Goal: Task Accomplishment & Management: Use online tool/utility

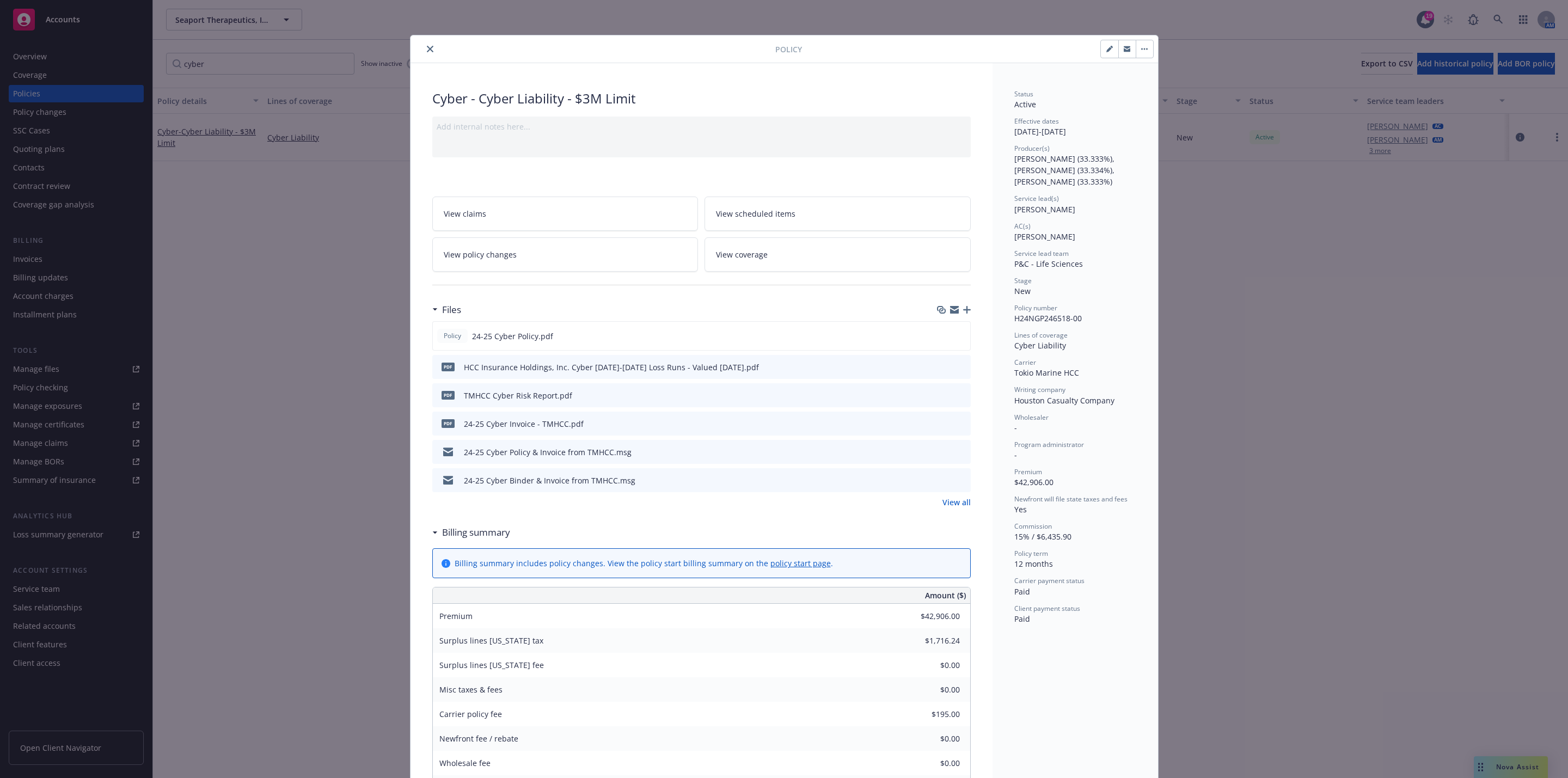
click at [424, 54] on button "close" at bounding box center [430, 48] width 13 height 13
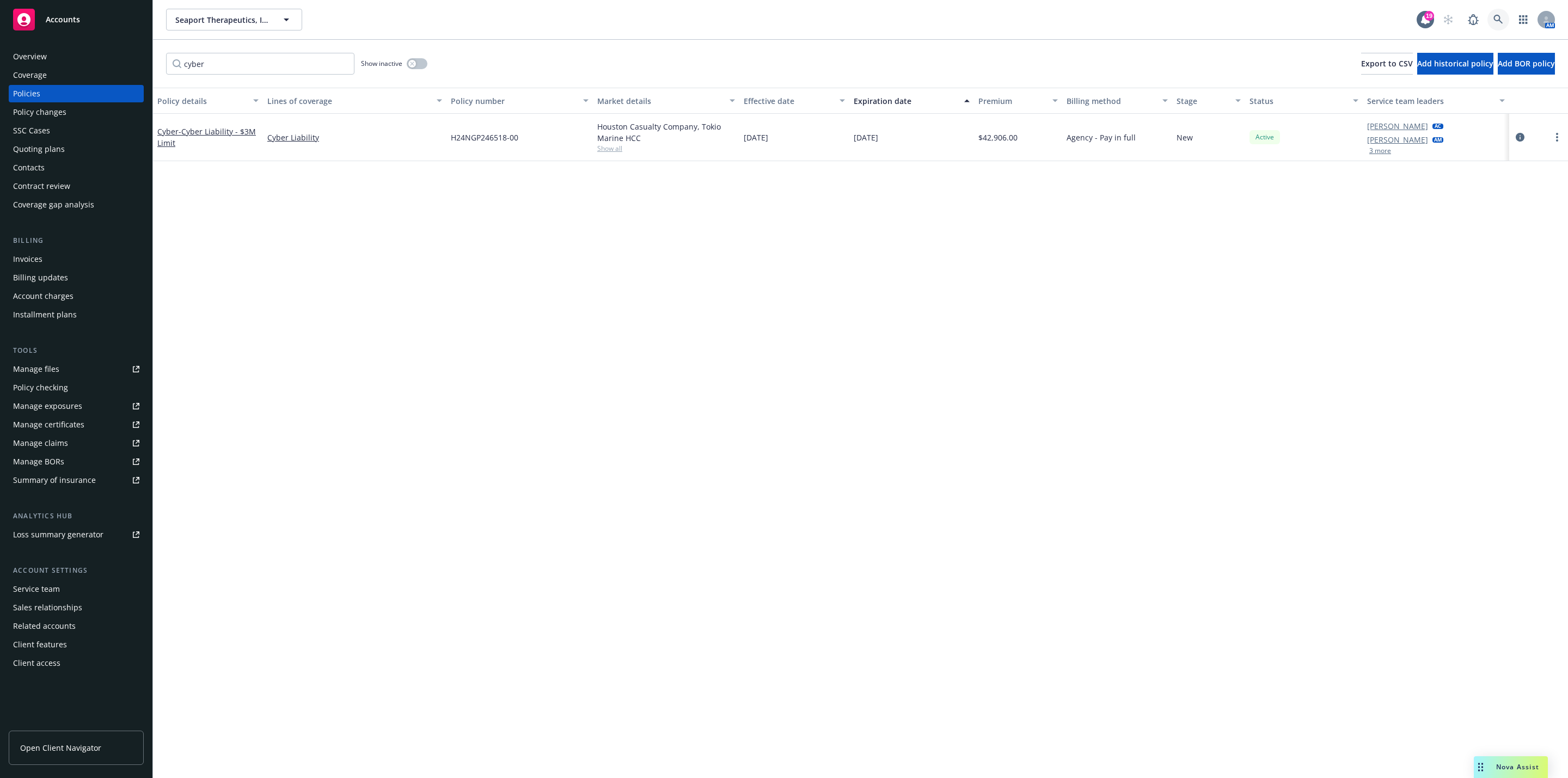
click at [1491, 23] on link at bounding box center [1498, 20] width 21 height 21
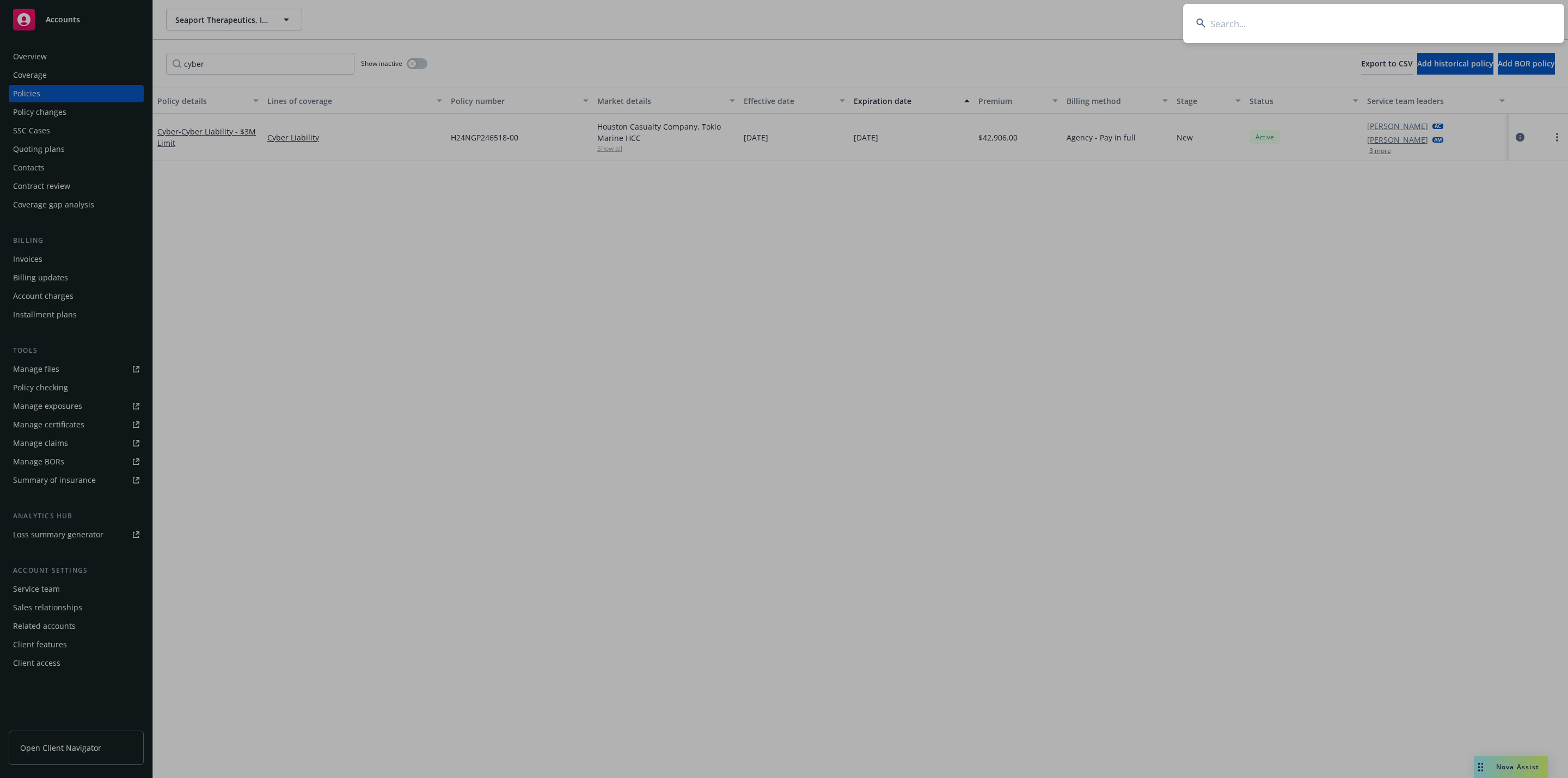
click at [1429, 38] on input at bounding box center [1373, 23] width 381 height 39
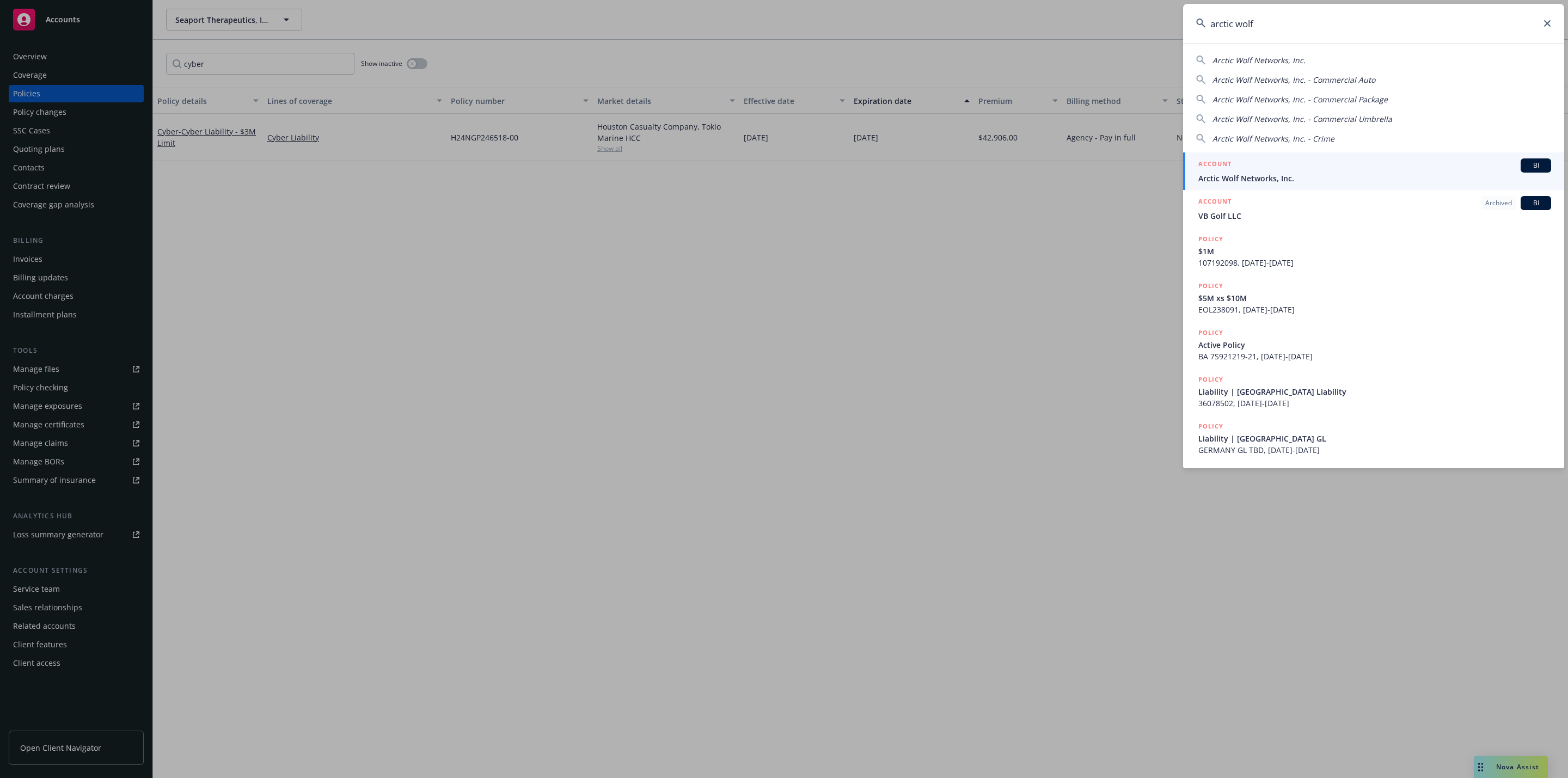
type input "arctic wolf"
click at [1253, 171] on div "ACCOUNT BI" at bounding box center [1375, 166] width 353 height 14
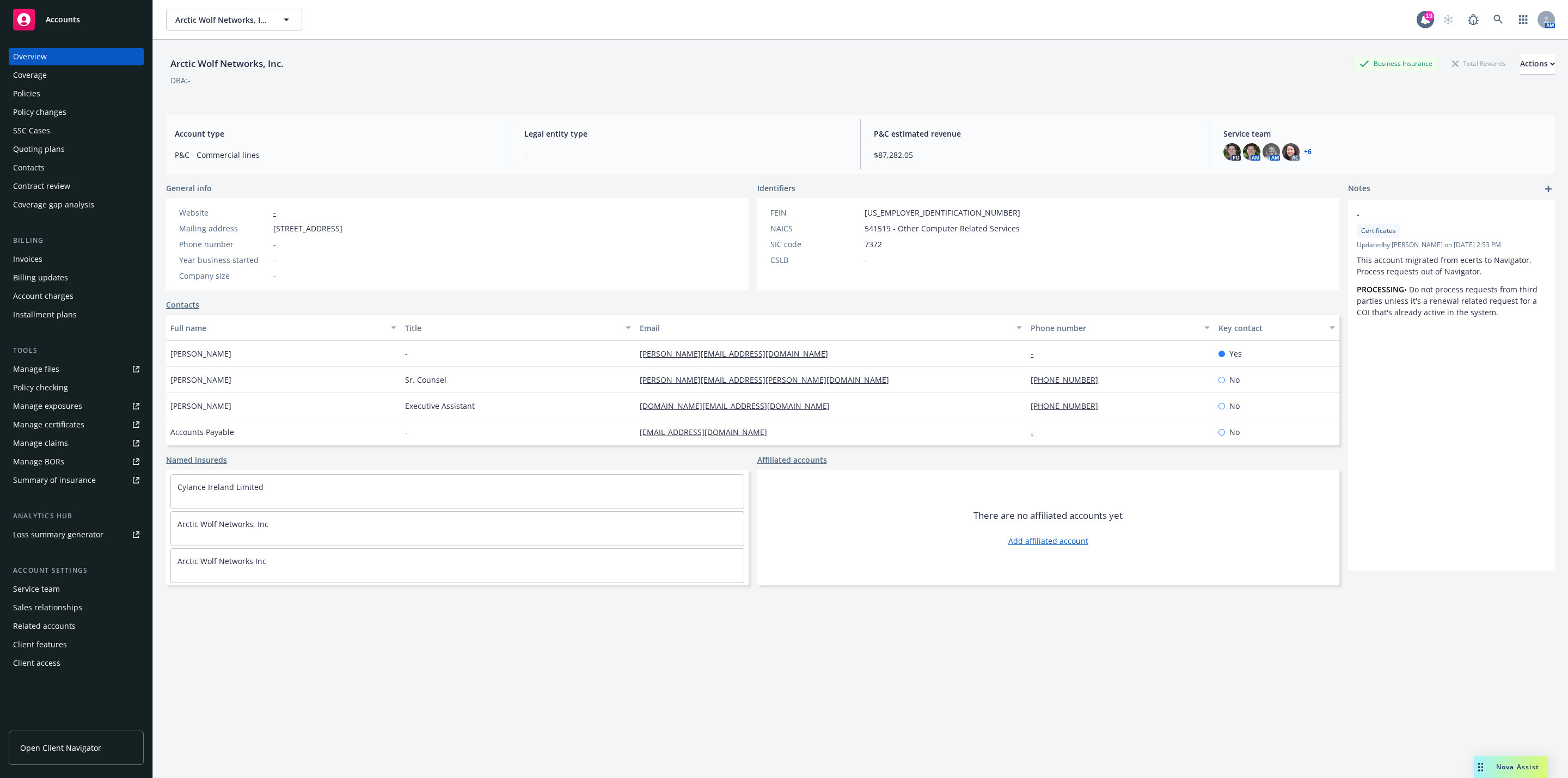
click at [70, 99] on div "Policies" at bounding box center [76, 93] width 126 height 17
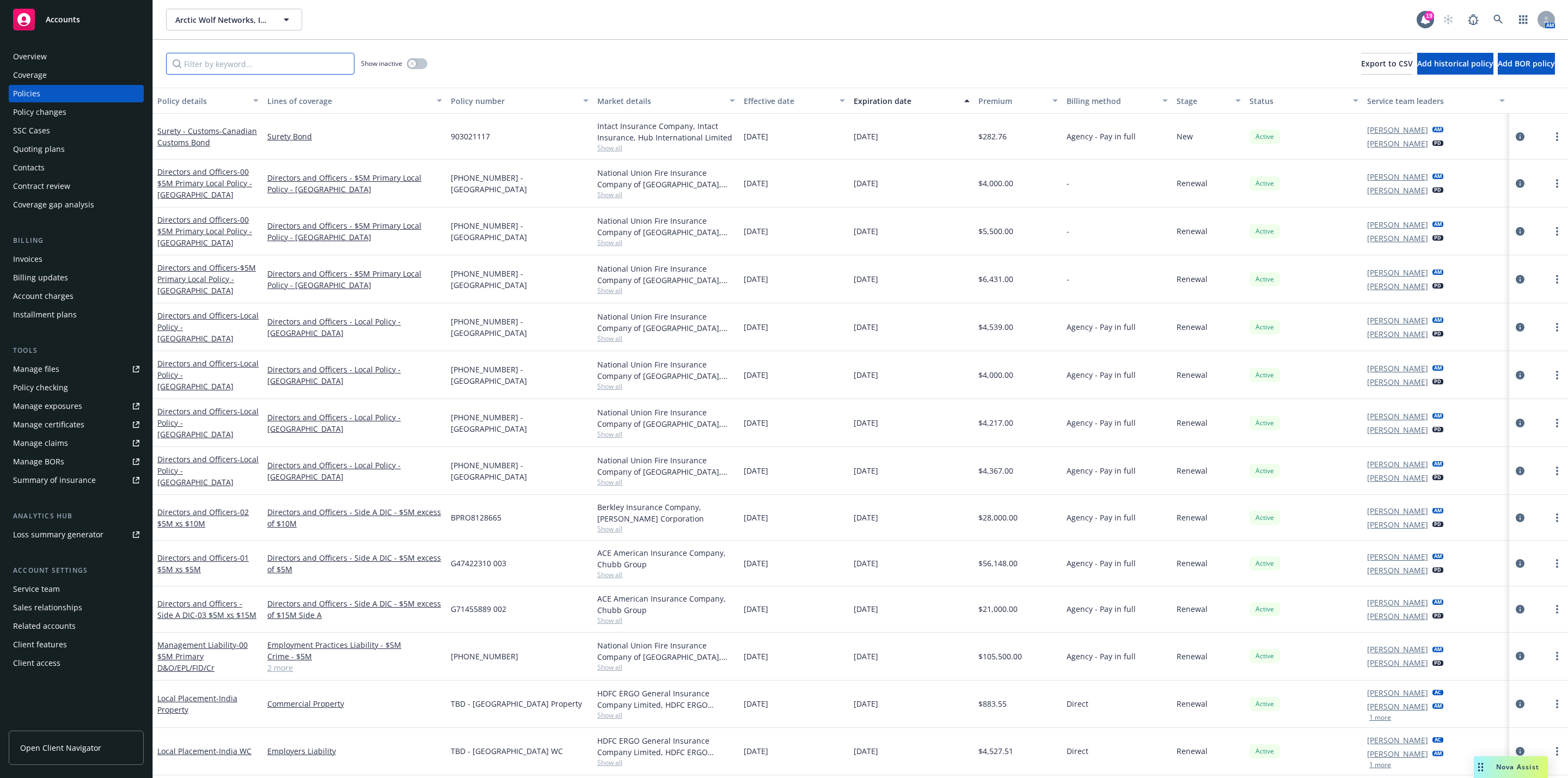
click at [201, 61] on input "Filter by keyword..." at bounding box center [260, 64] width 188 height 21
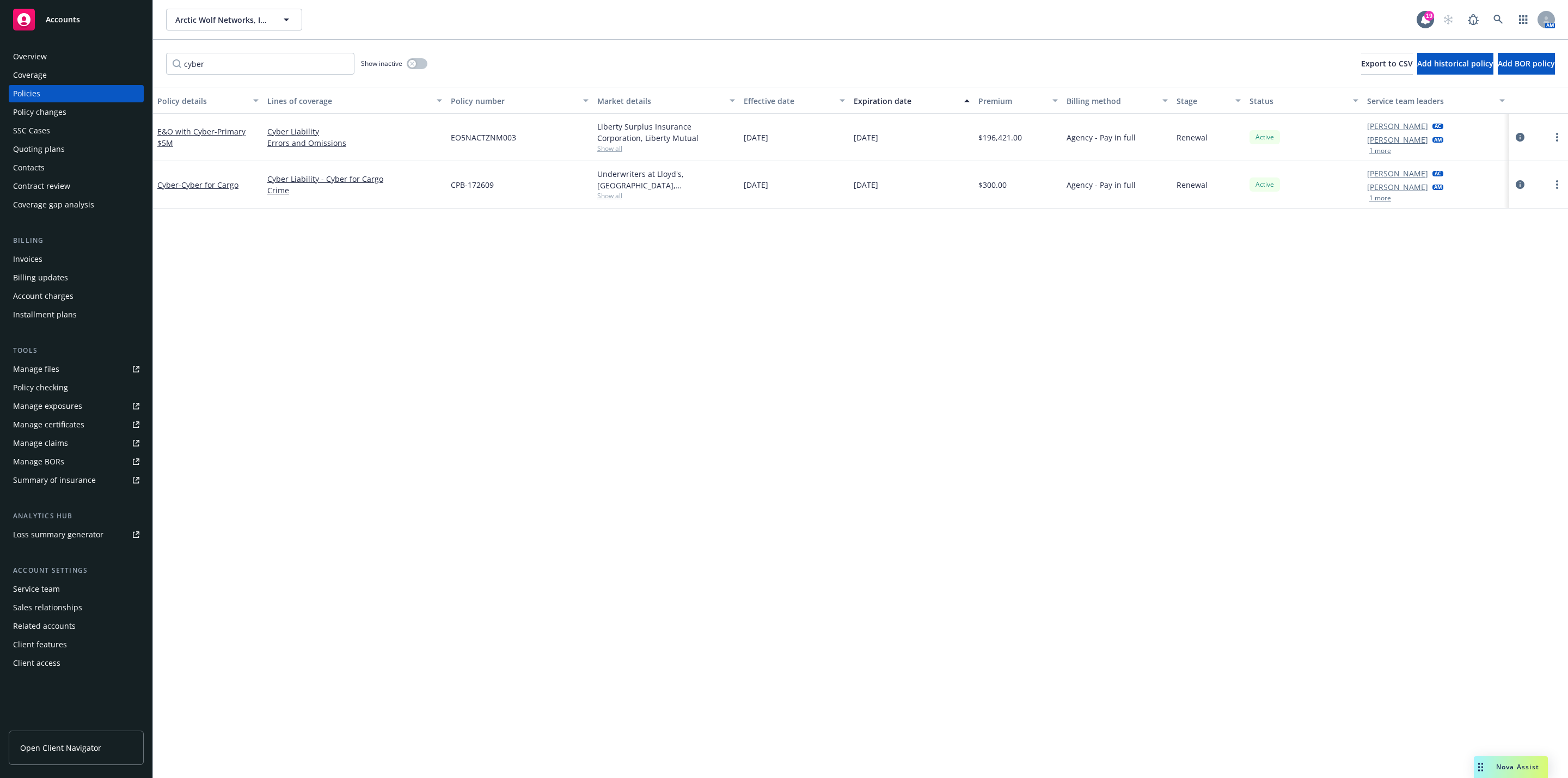
click at [449, 313] on div "Policy details Lines of coverage Policy number Market details Effective date Ex…" at bounding box center [861, 432] width 1415 height 690
click at [283, 64] on input "cyber" at bounding box center [260, 64] width 188 height 21
type input "e"
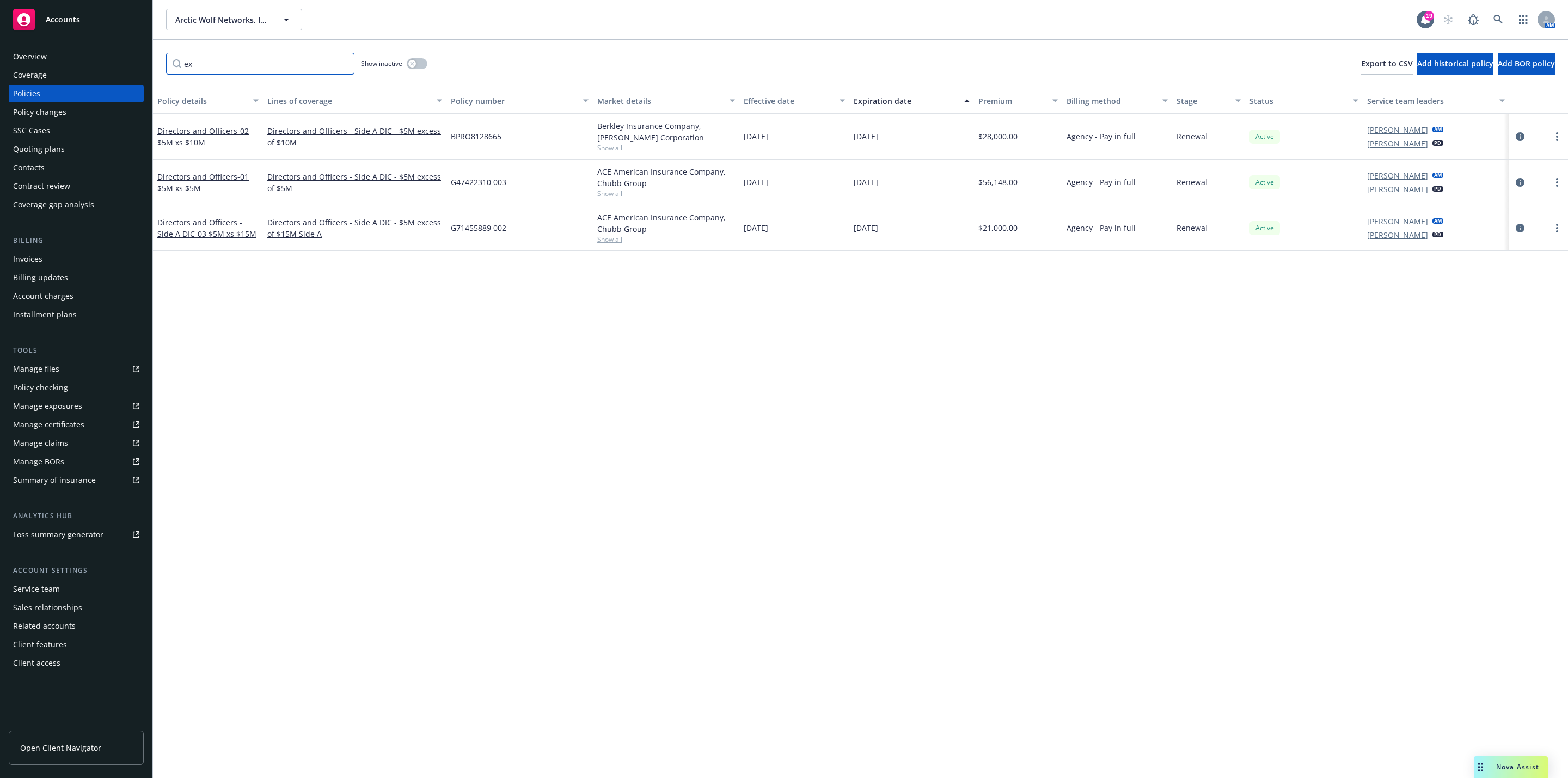
type input "e"
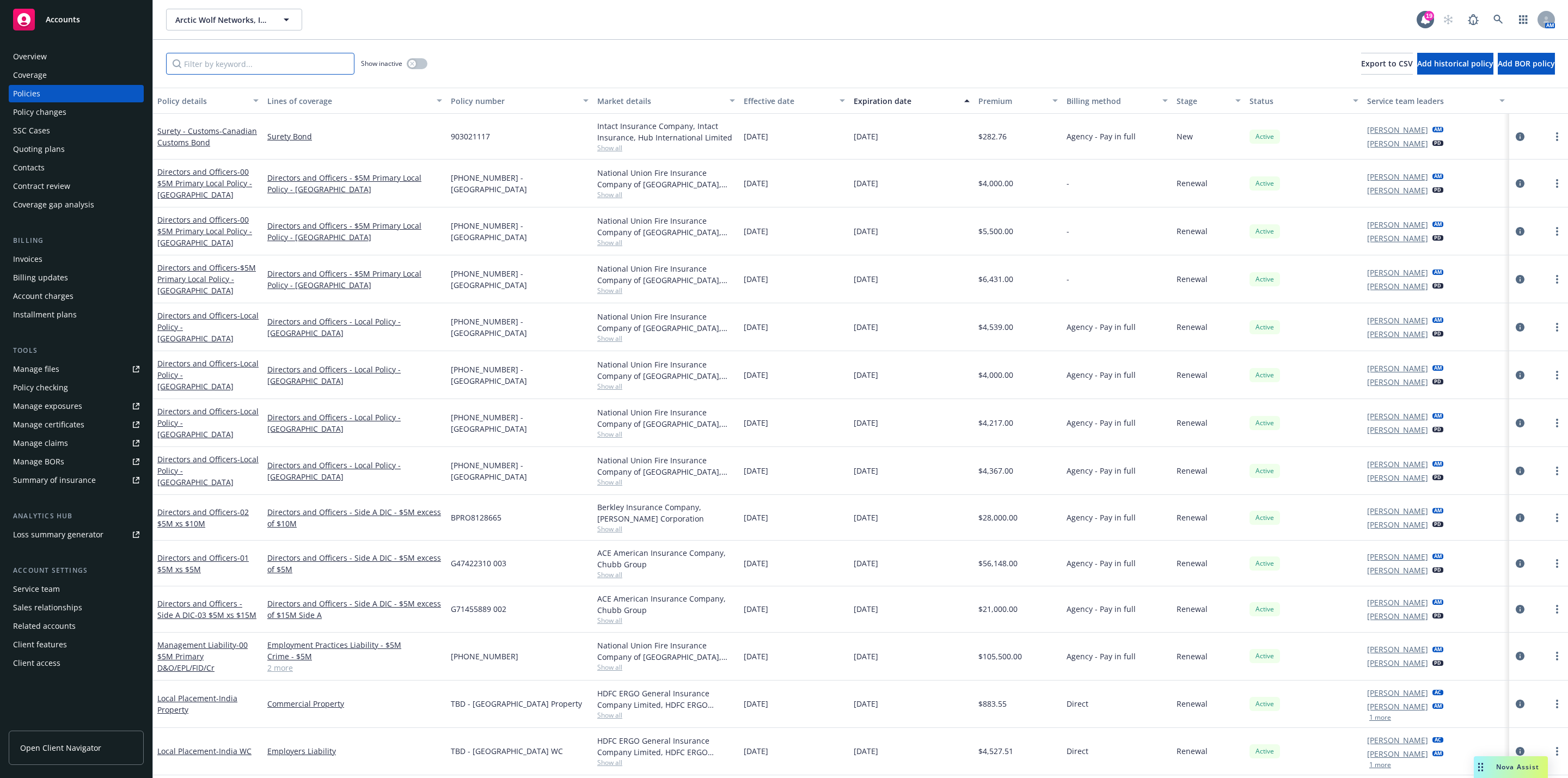
click at [219, 70] on input "Filter by keyword..." at bounding box center [260, 64] width 188 height 21
type input "cyber"
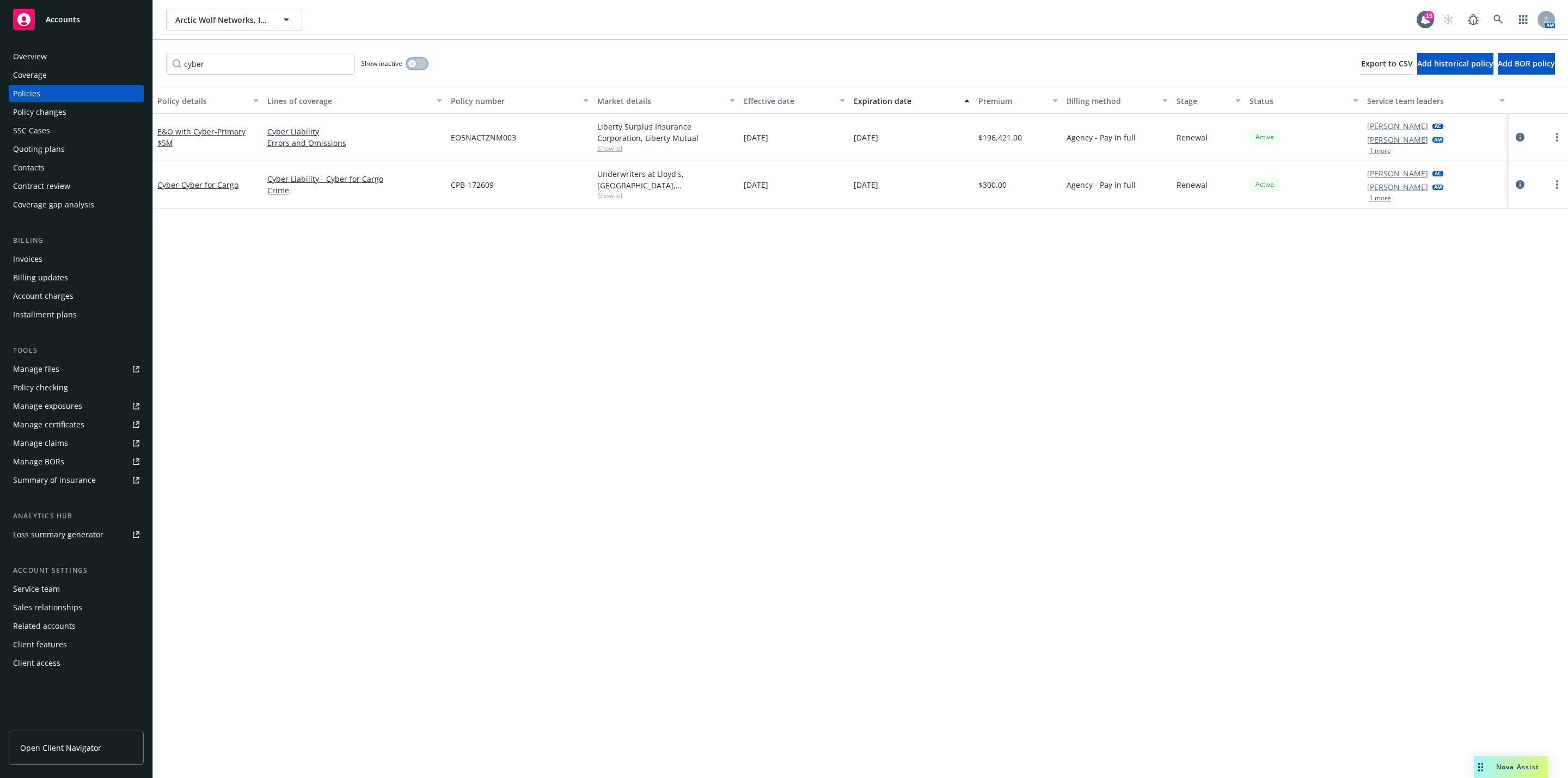
click at [412, 65] on icon "button" at bounding box center [412, 64] width 4 height 4
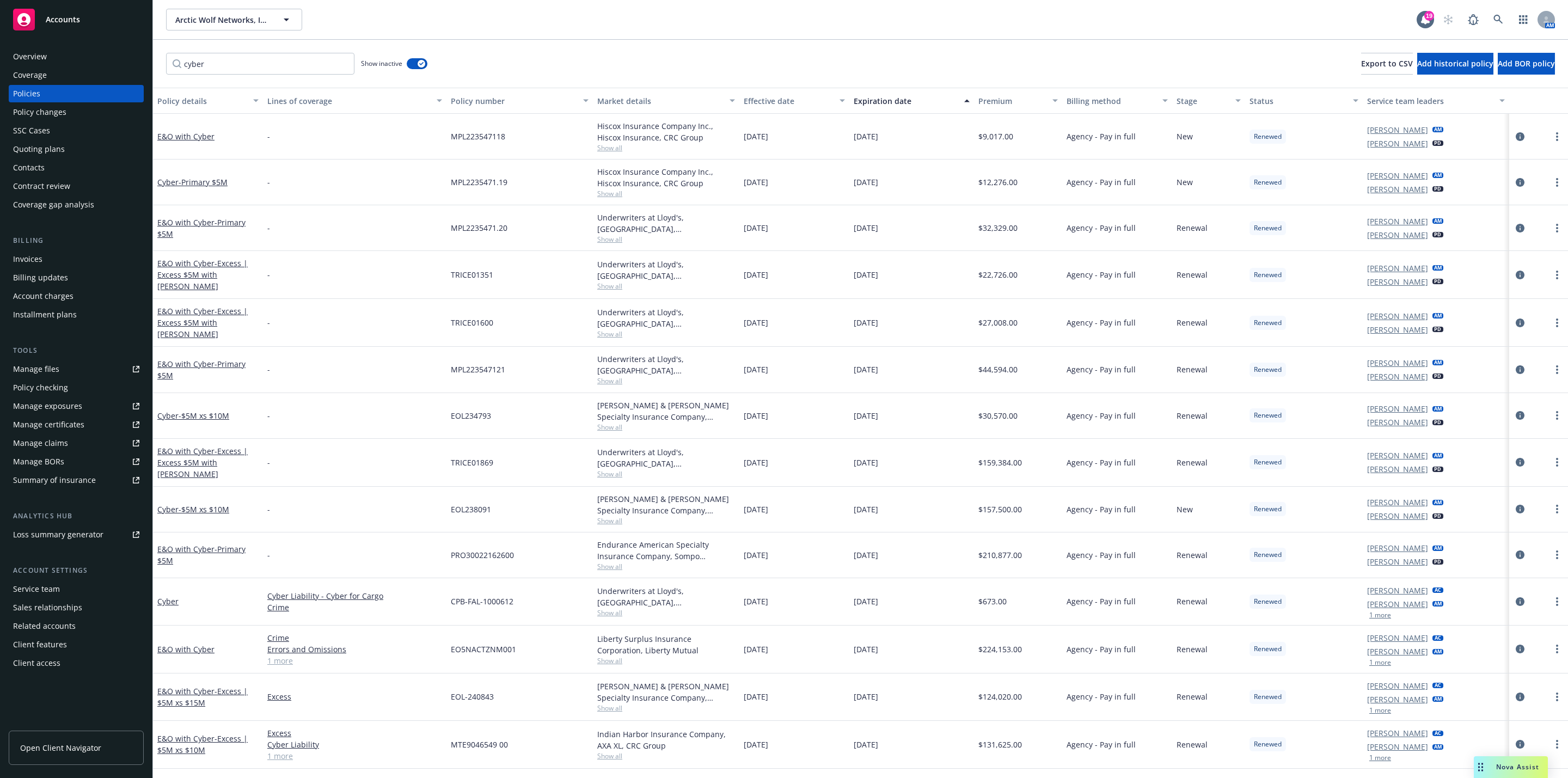
click at [973, 97] on button "Premium" at bounding box center [1017, 100] width 88 height 26
click at [1007, 103] on div "Premium" at bounding box center [1011, 100] width 67 height 12
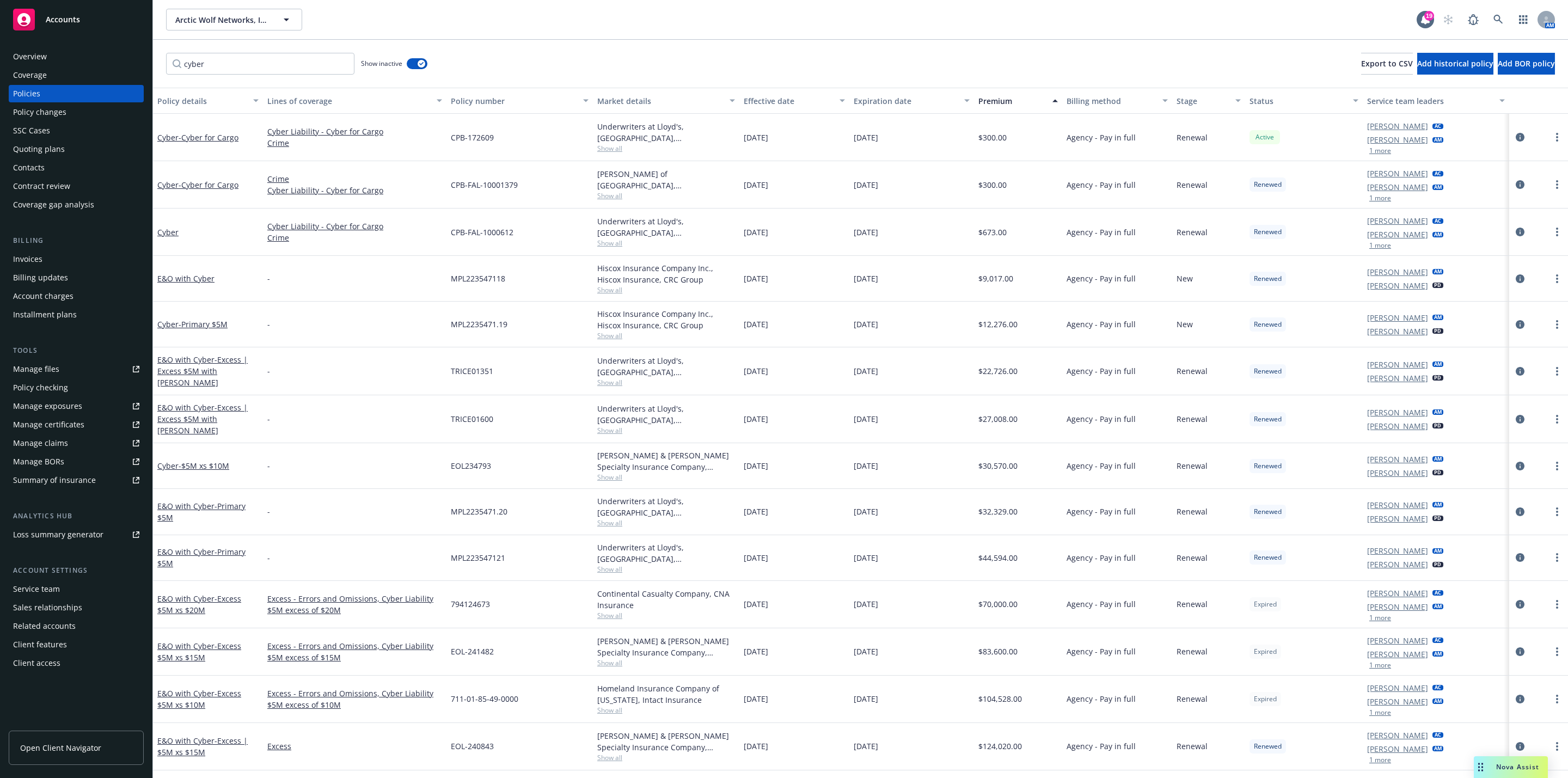
click at [990, 97] on div "Premium" at bounding box center [1011, 100] width 67 height 12
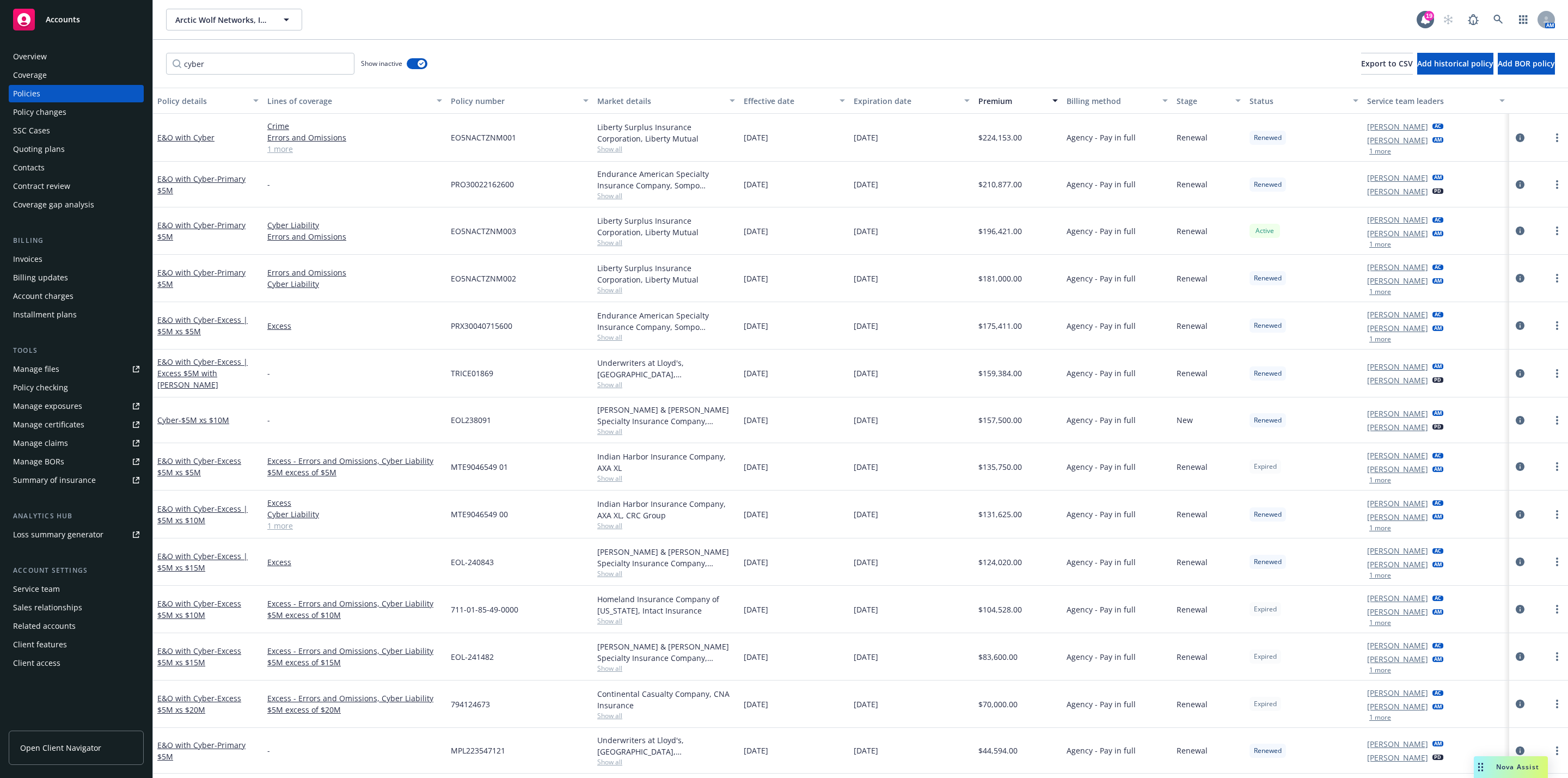
click at [787, 89] on button "Effective date" at bounding box center [793, 100] width 110 height 26
click at [791, 98] on div "Effective date" at bounding box center [788, 100] width 90 height 12
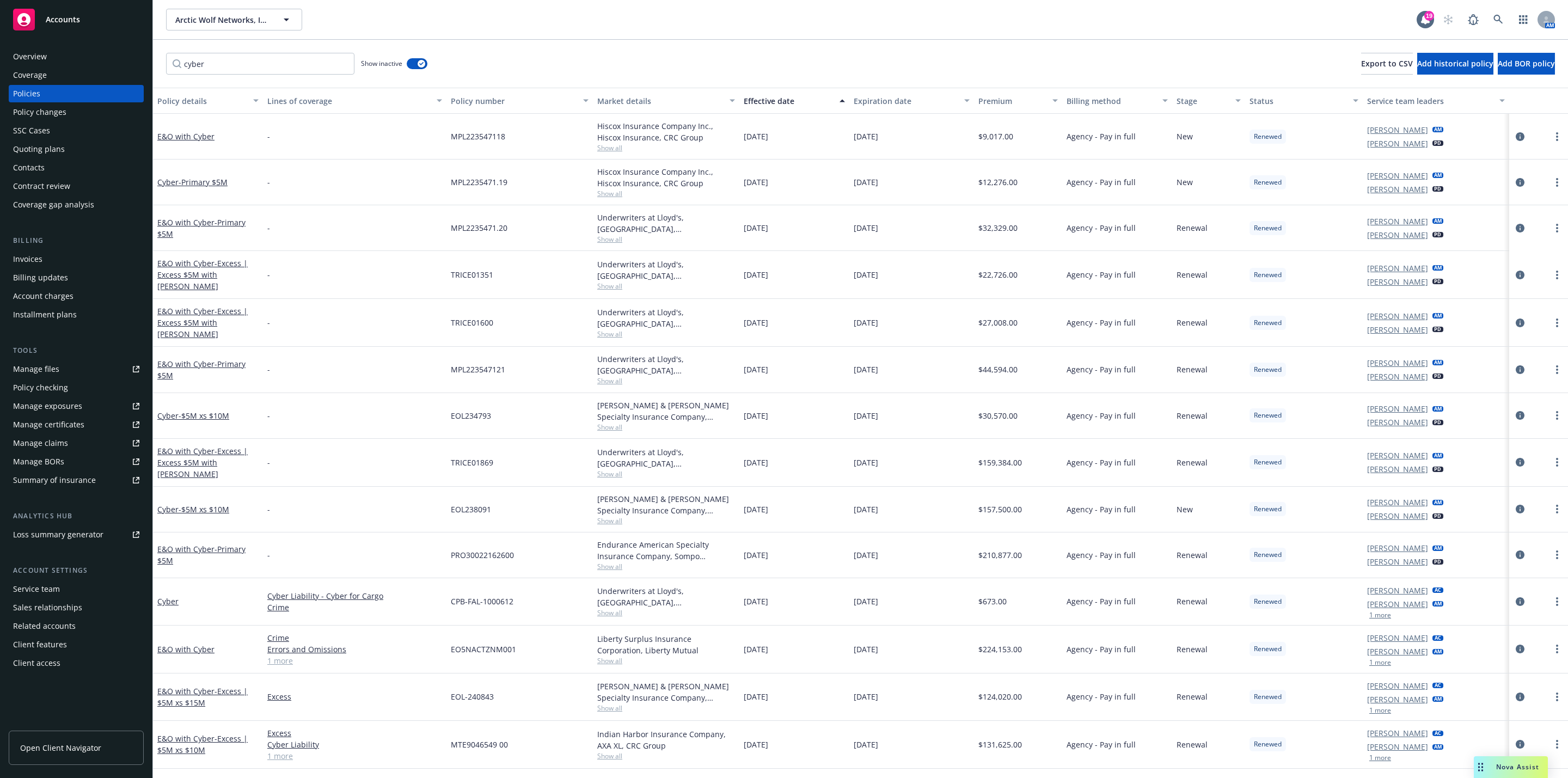
click at [809, 99] on div "Effective date" at bounding box center [788, 100] width 90 height 12
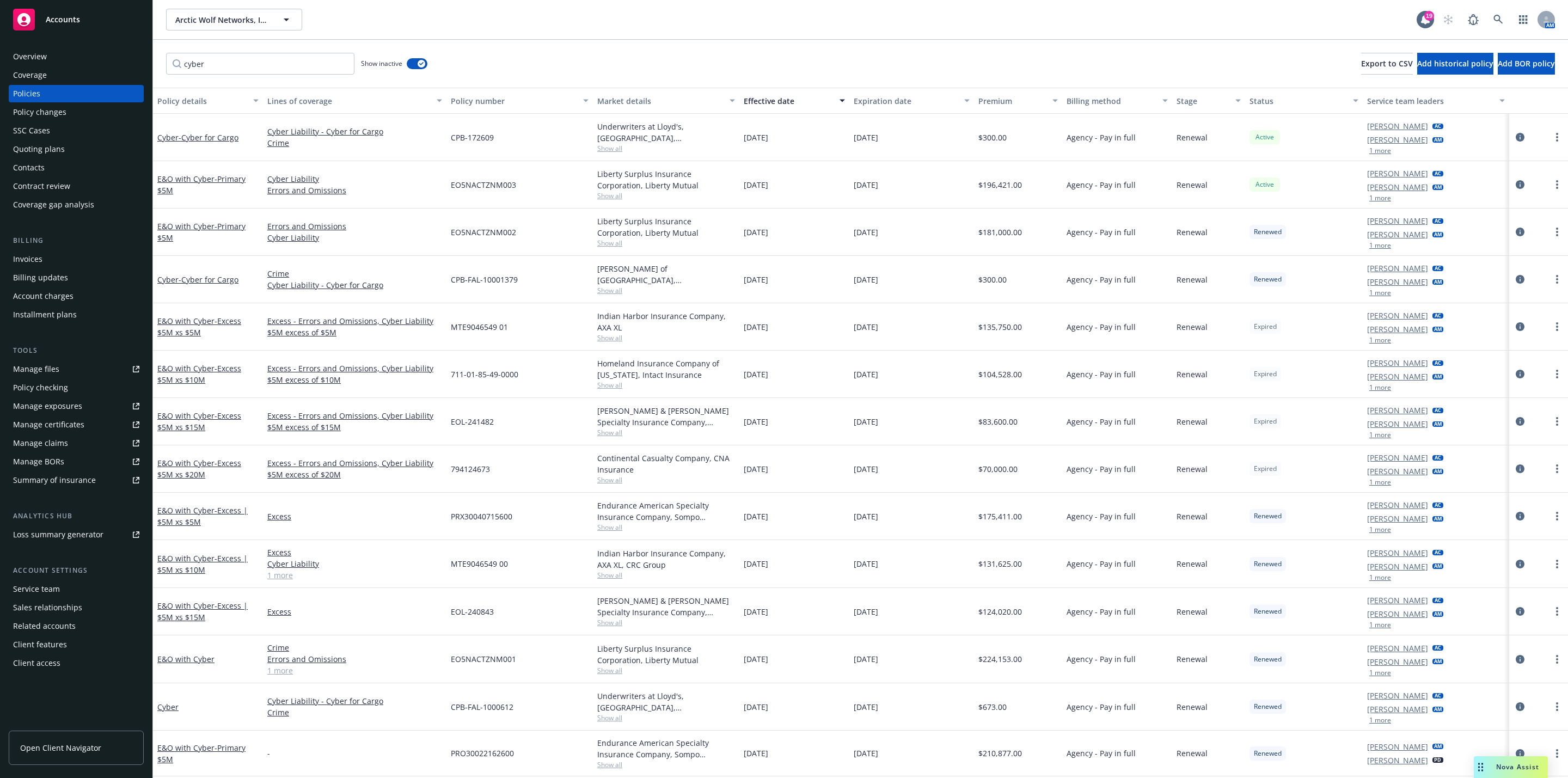
click at [488, 46] on div "cyber Show inactive Export to CSV Add historical policy Add BOR policy" at bounding box center [861, 63] width 1415 height 47
click at [622, 36] on div "Arctic Wolf Networks, Inc. Arctic Wolf Networks, Inc. 19 AM" at bounding box center [861, 20] width 1415 height 39
click at [27, 46] on div "Overview Coverage Policies Policy changes SSC Cases Quoting plans Contacts Cont…" at bounding box center [76, 406] width 152 height 743
click at [49, 57] on div "Overview" at bounding box center [76, 56] width 126 height 17
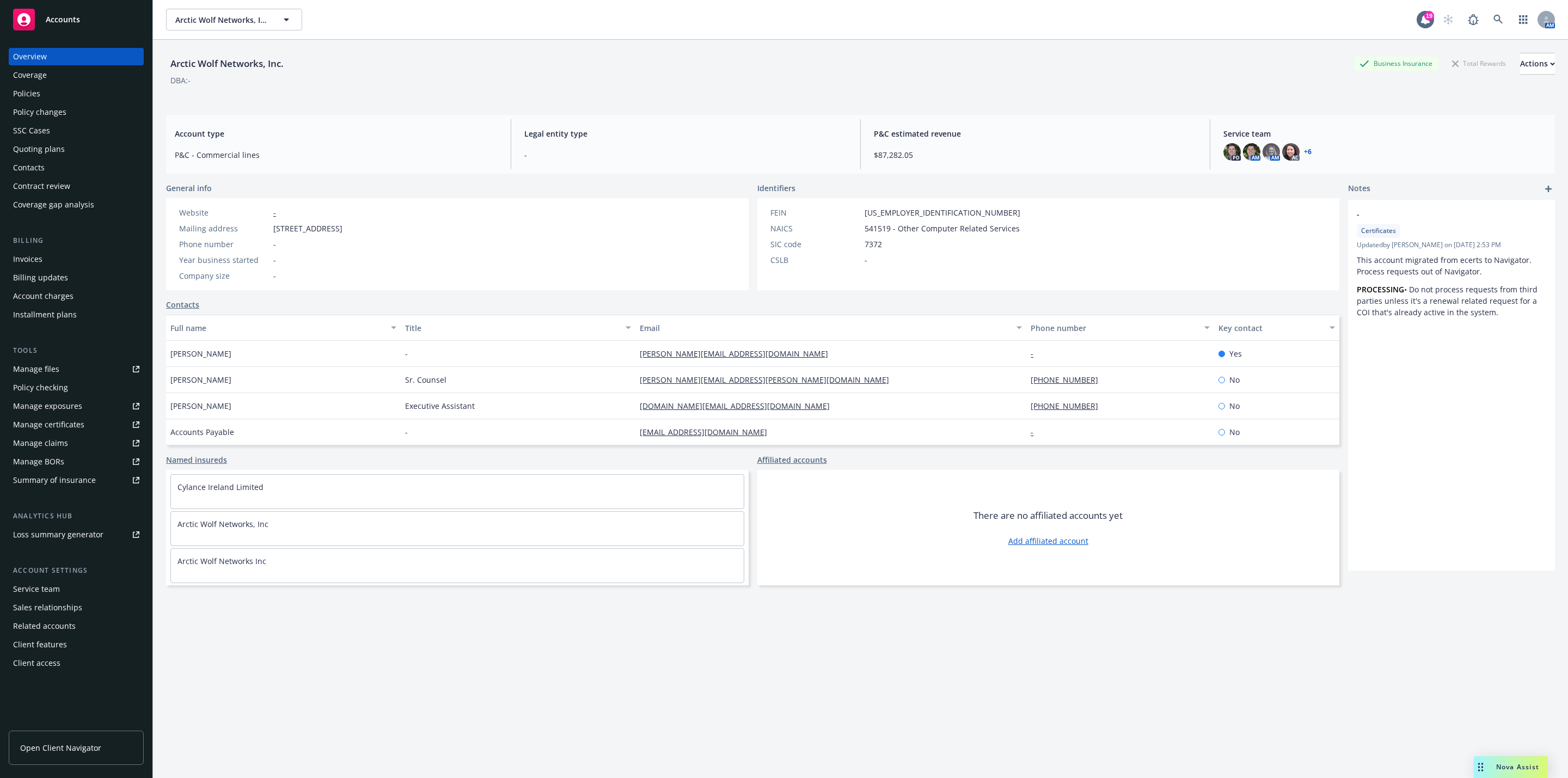
click at [36, 384] on div "Policy checking" at bounding box center [40, 387] width 55 height 17
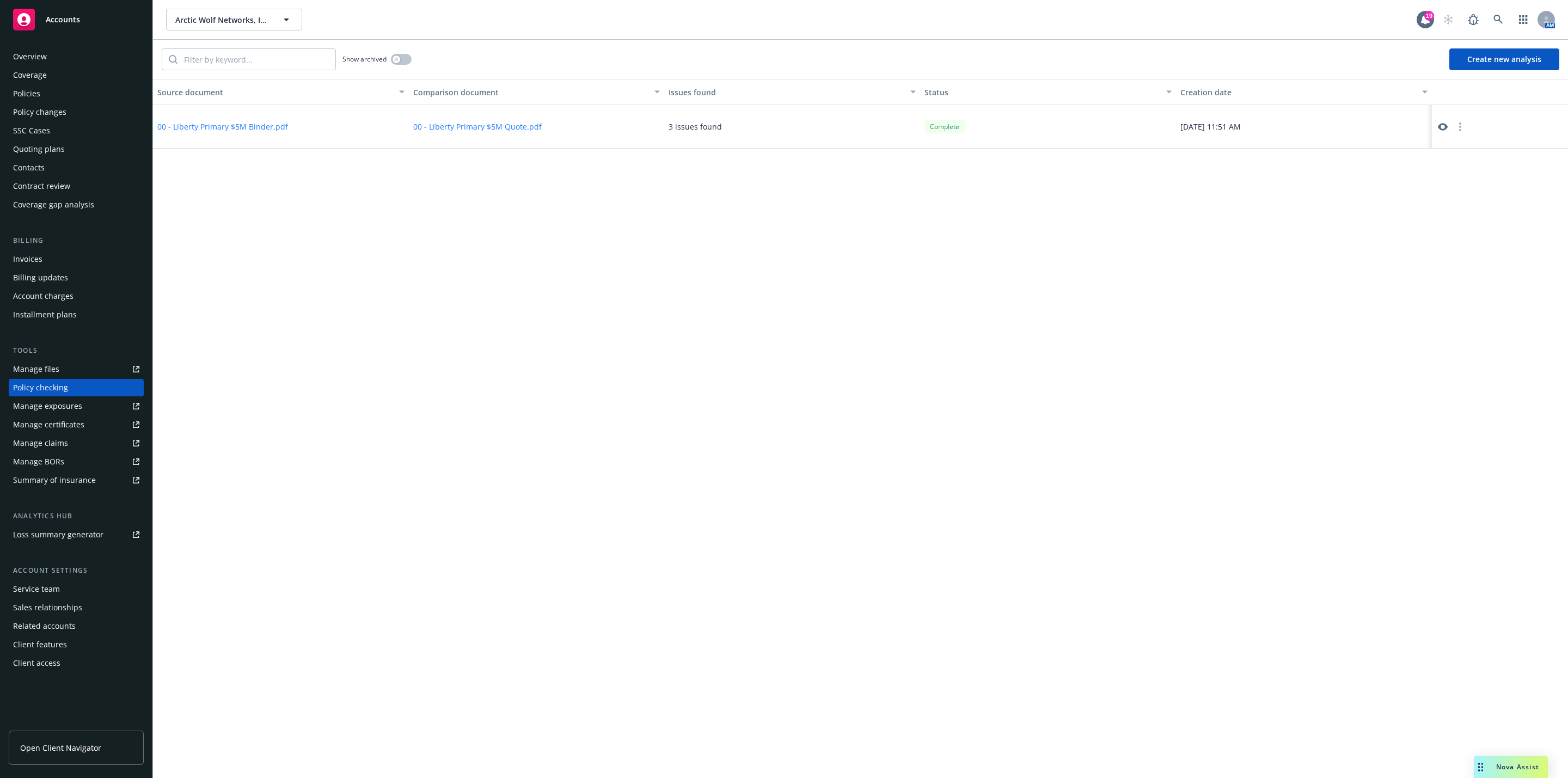
click at [1481, 71] on div "Show archived Create new analysis" at bounding box center [861, 59] width 1415 height 39
click at [1481, 65] on button "Create new analysis" at bounding box center [1504, 59] width 110 height 21
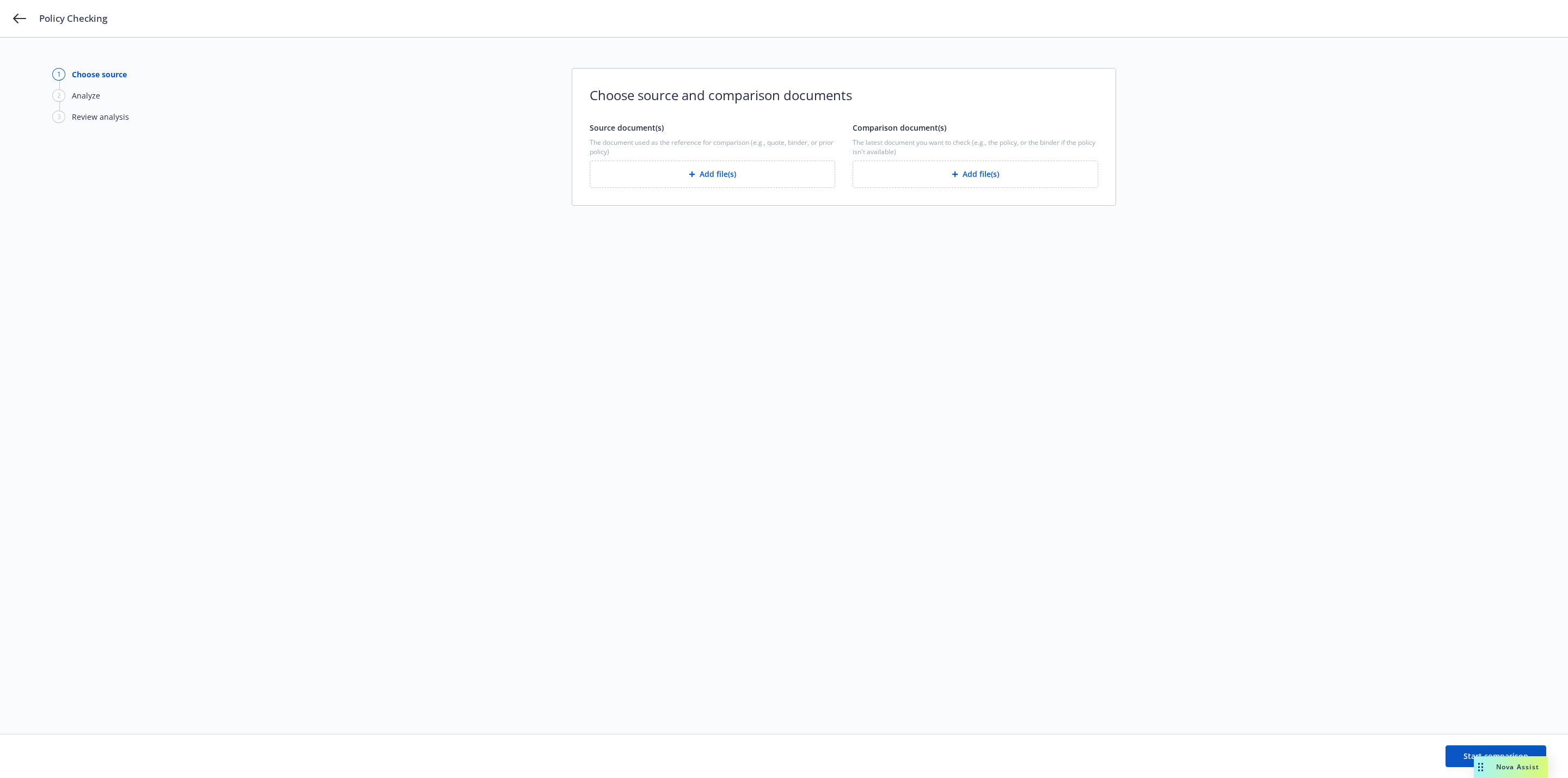
click at [971, 180] on button "Add file(s)" at bounding box center [975, 174] width 245 height 27
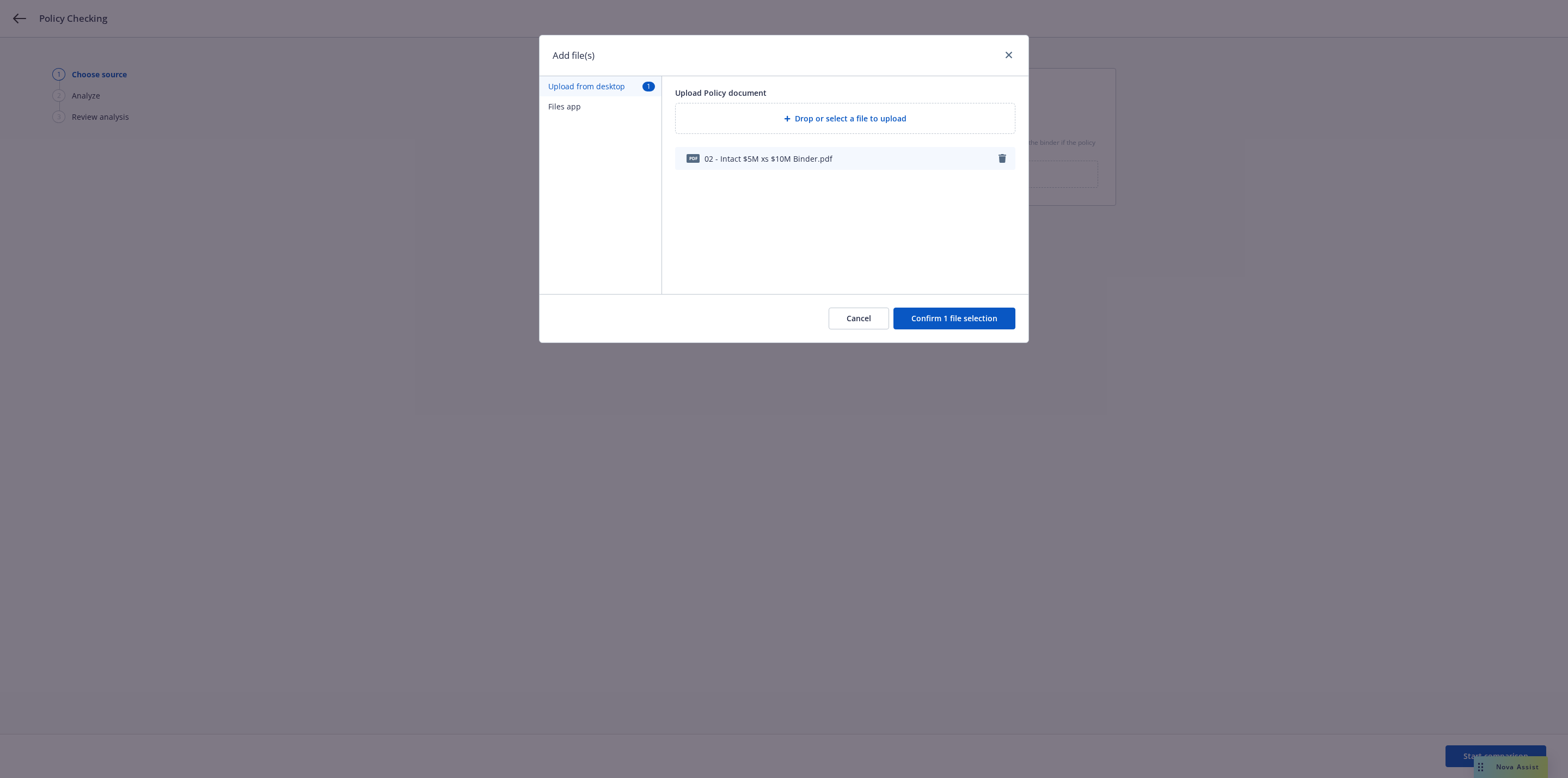
click at [950, 317] on button "Confirm 1 file selection" at bounding box center [954, 318] width 122 height 21
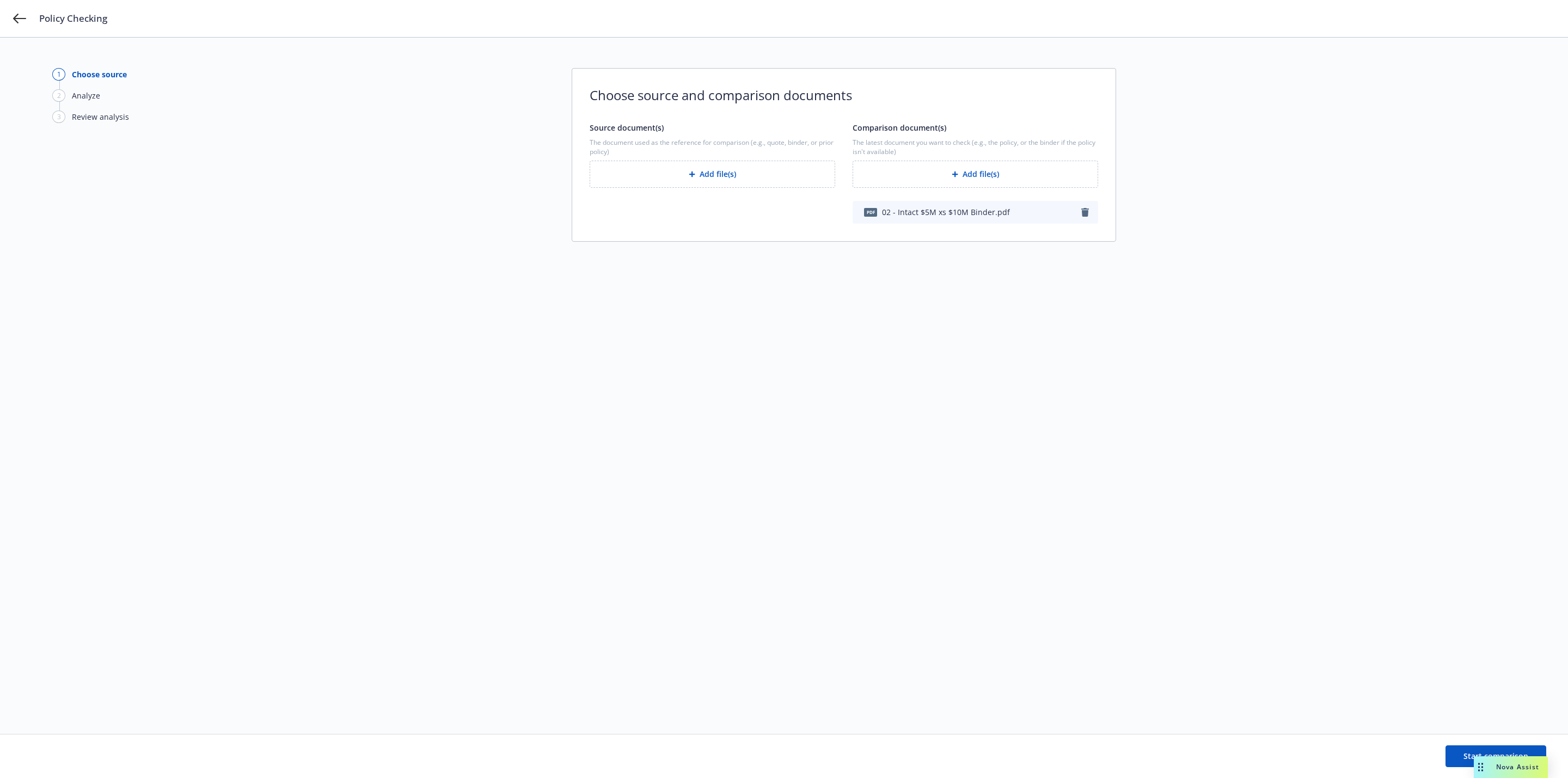
click at [723, 183] on button "Add file(s)" at bounding box center [712, 174] width 245 height 27
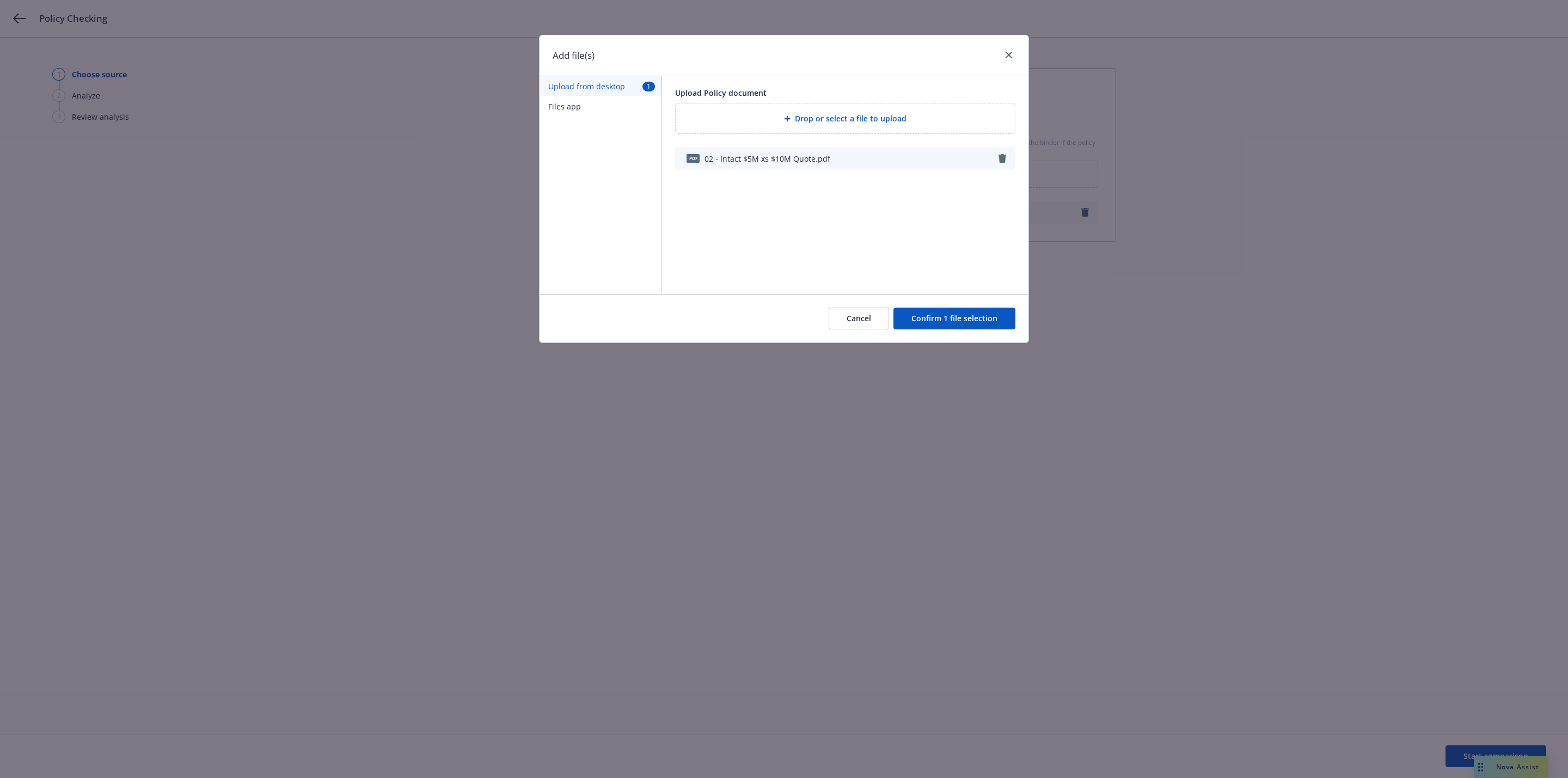
click at [939, 317] on button "Confirm 1 file selection" at bounding box center [954, 318] width 122 height 21
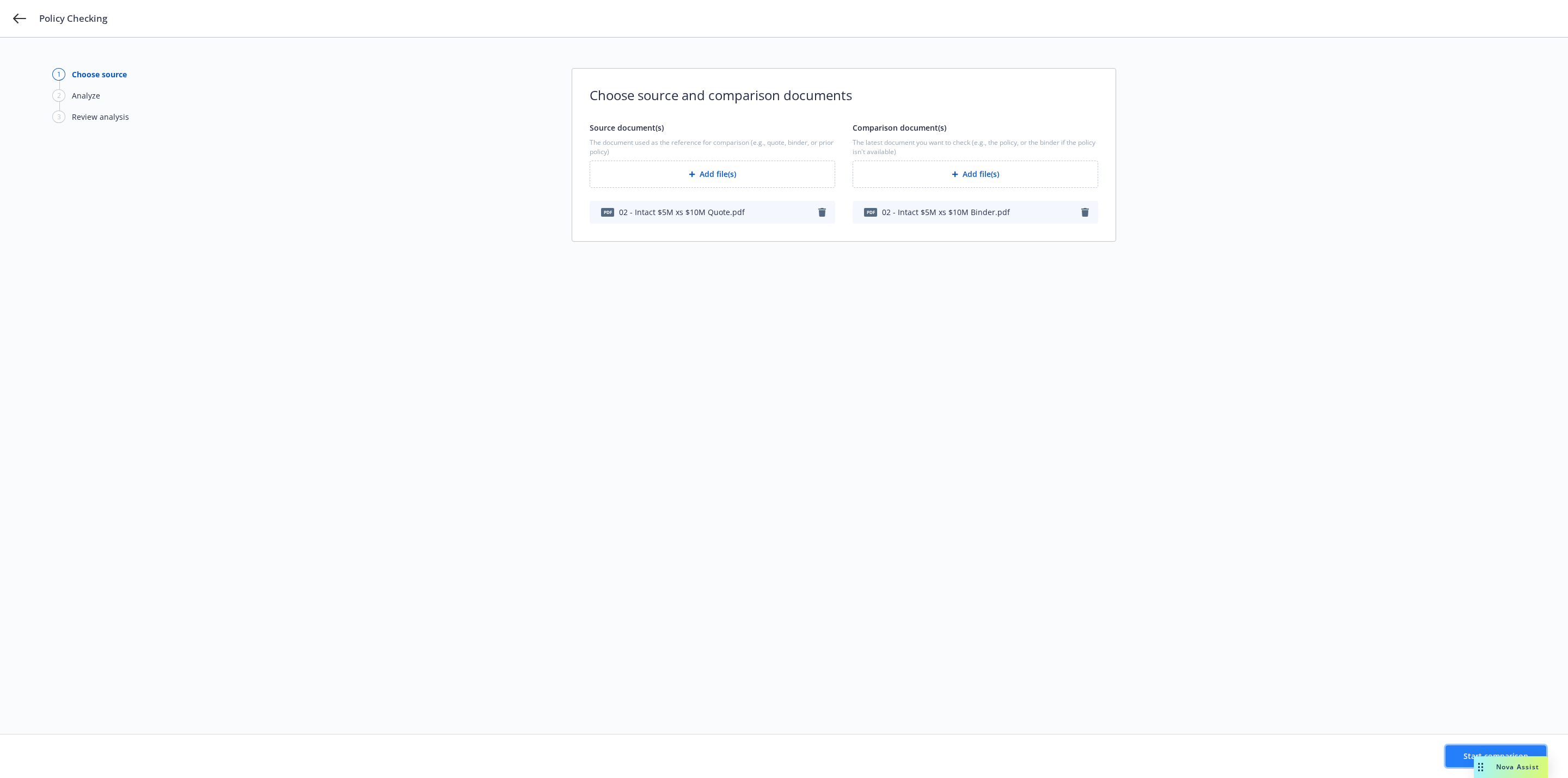
click at [1459, 761] on button "Start comparison" at bounding box center [1495, 756] width 100 height 21
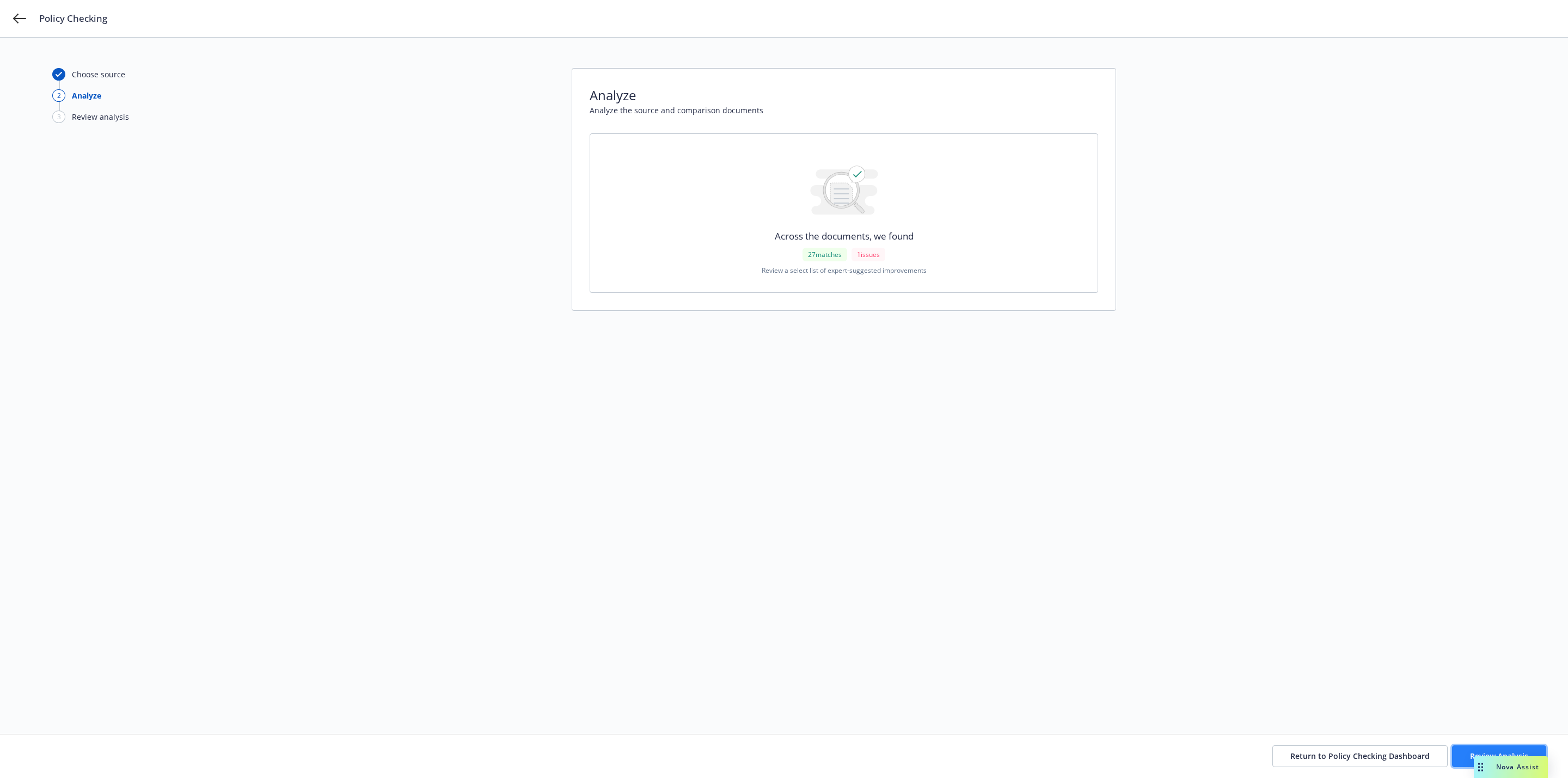
click at [1462, 761] on button "Review Analysis" at bounding box center [1498, 756] width 94 height 21
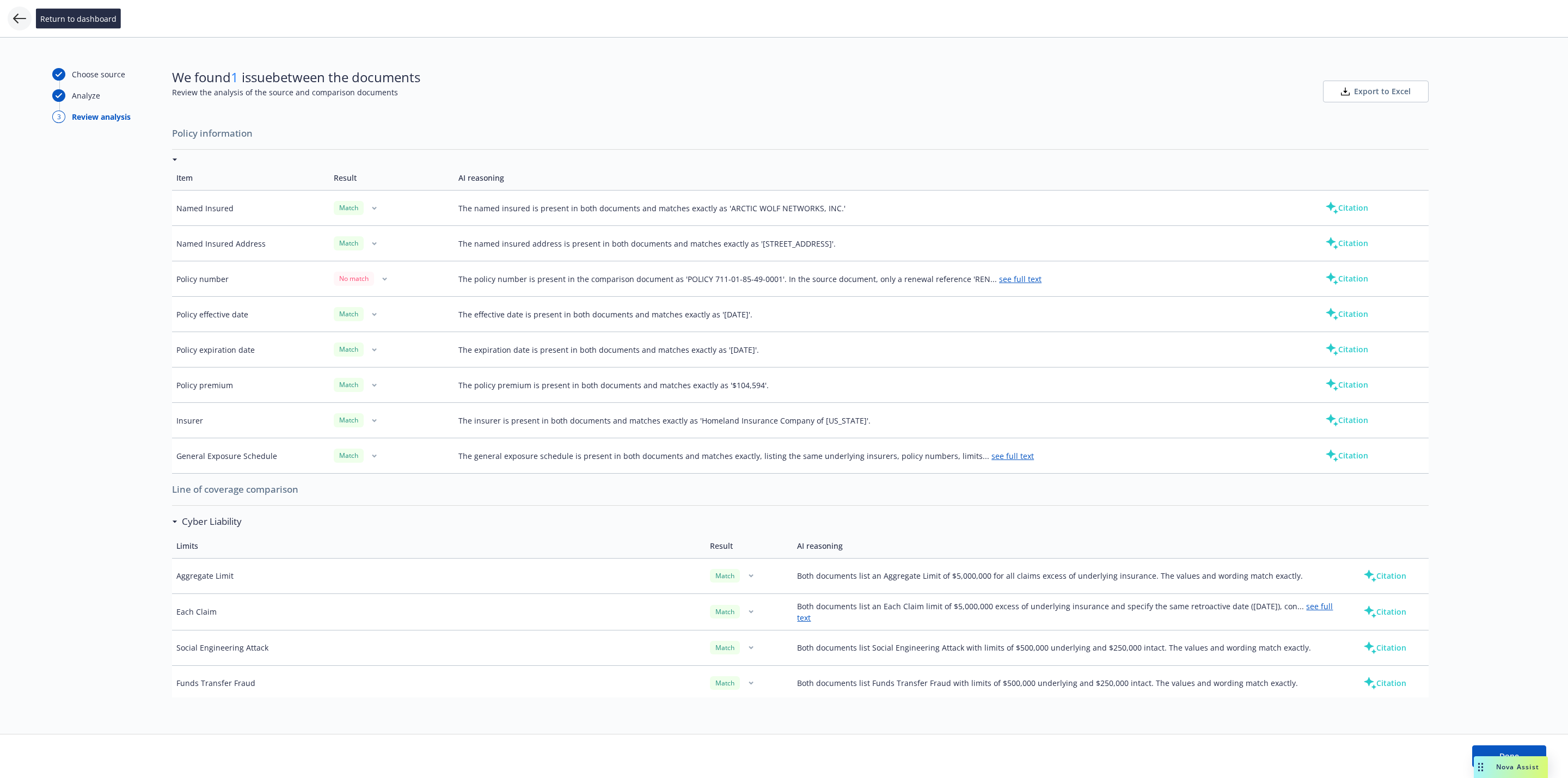
click at [23, 18] on icon at bounding box center [20, 18] width 13 height 10
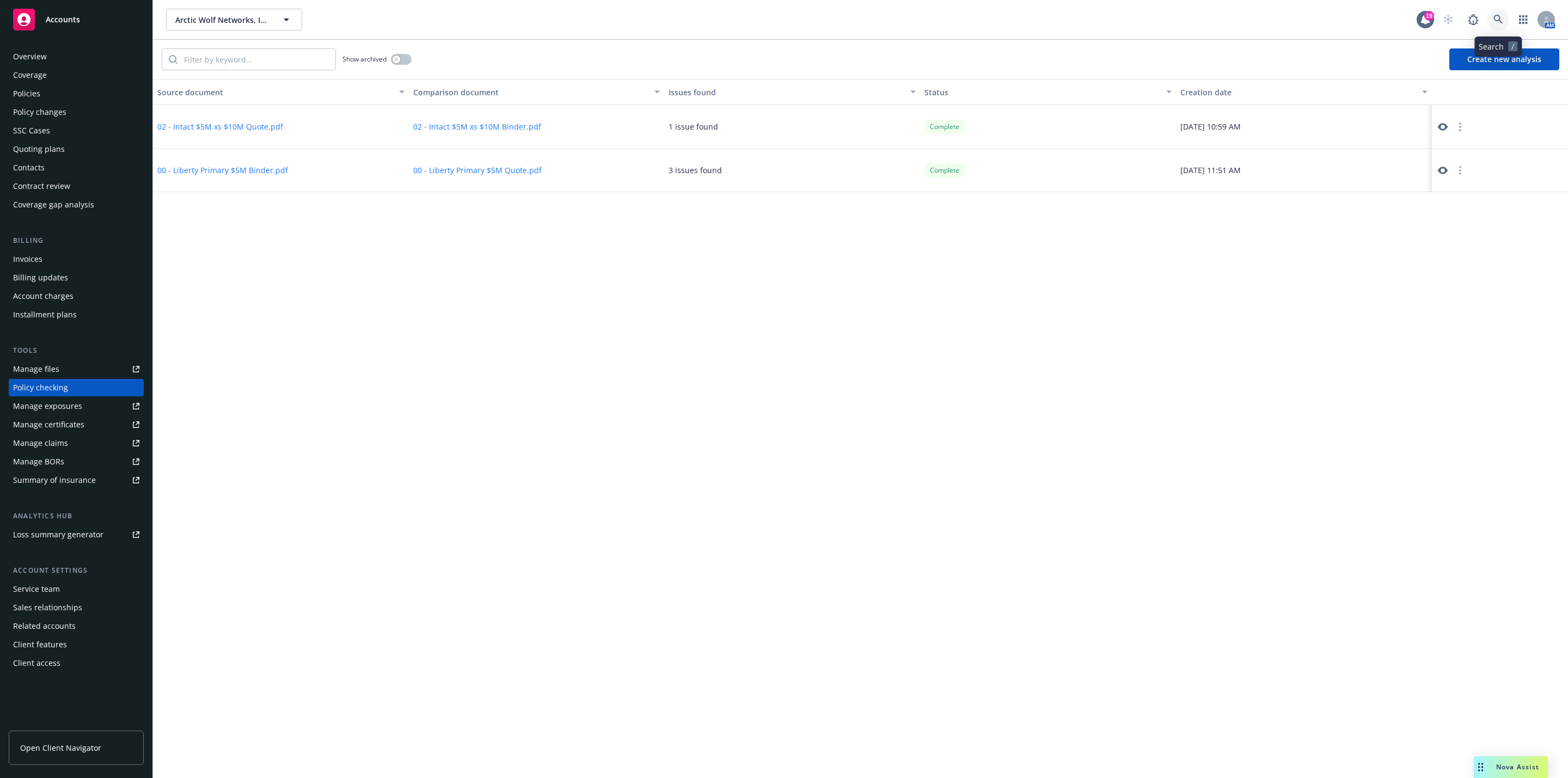
click at [1501, 23] on icon at bounding box center [1497, 19] width 10 height 10
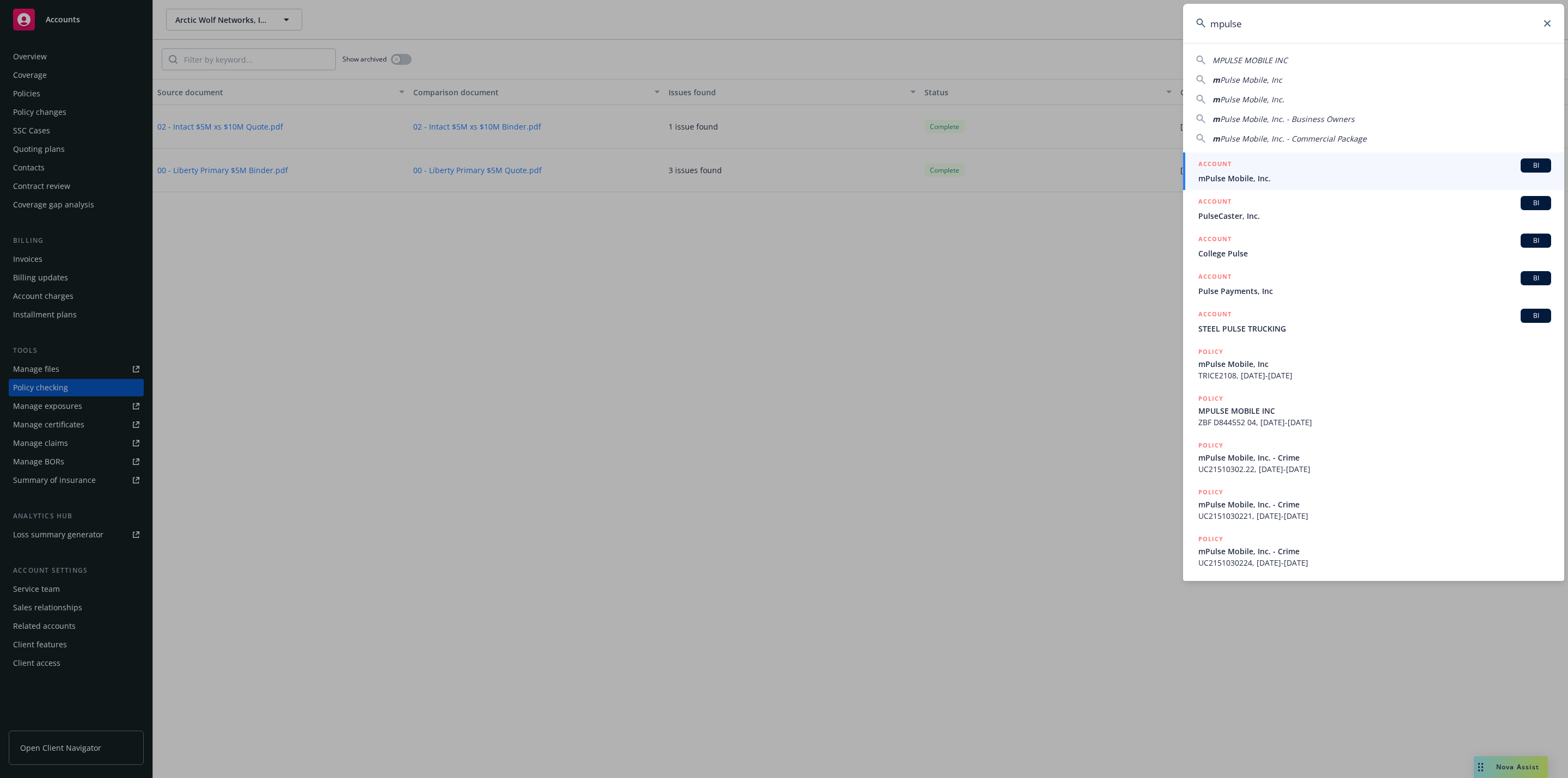
type input "mpulse"
click at [1310, 167] on div "ACCOUNT BI" at bounding box center [1375, 166] width 353 height 14
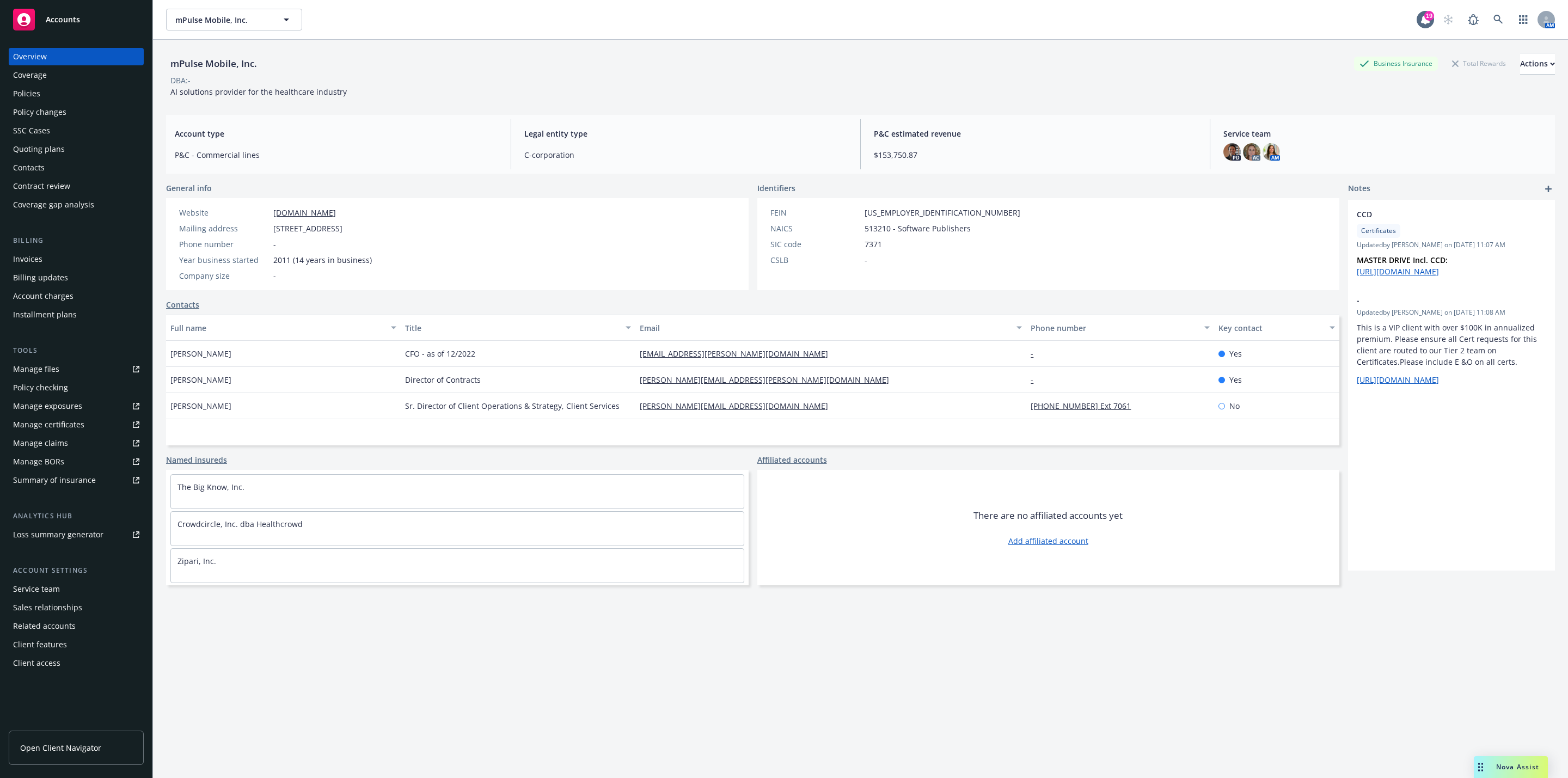
click at [63, 92] on div "Policies" at bounding box center [76, 93] width 126 height 17
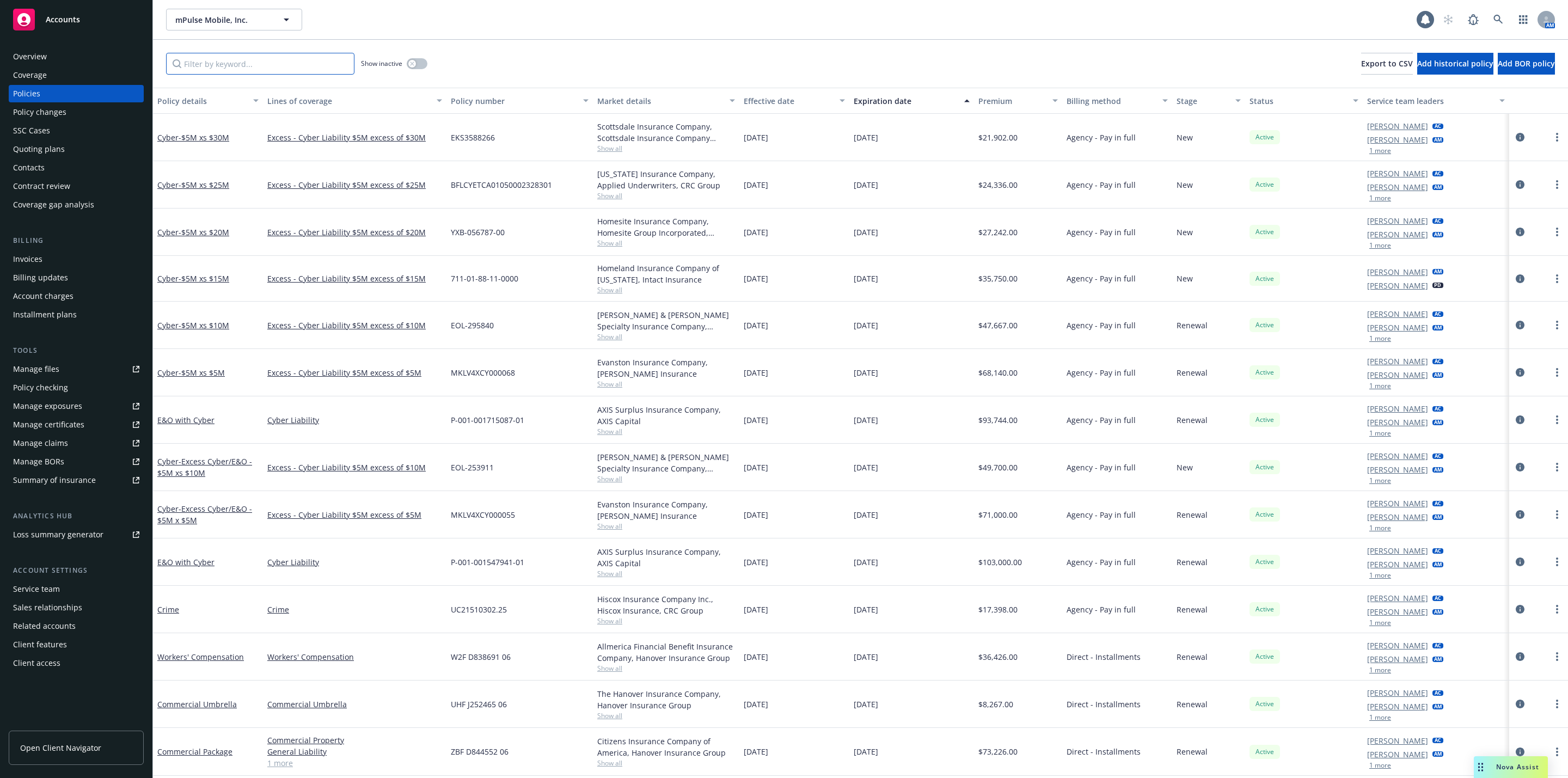
click at [261, 73] on input "Filter by keyword..." at bounding box center [260, 64] width 188 height 21
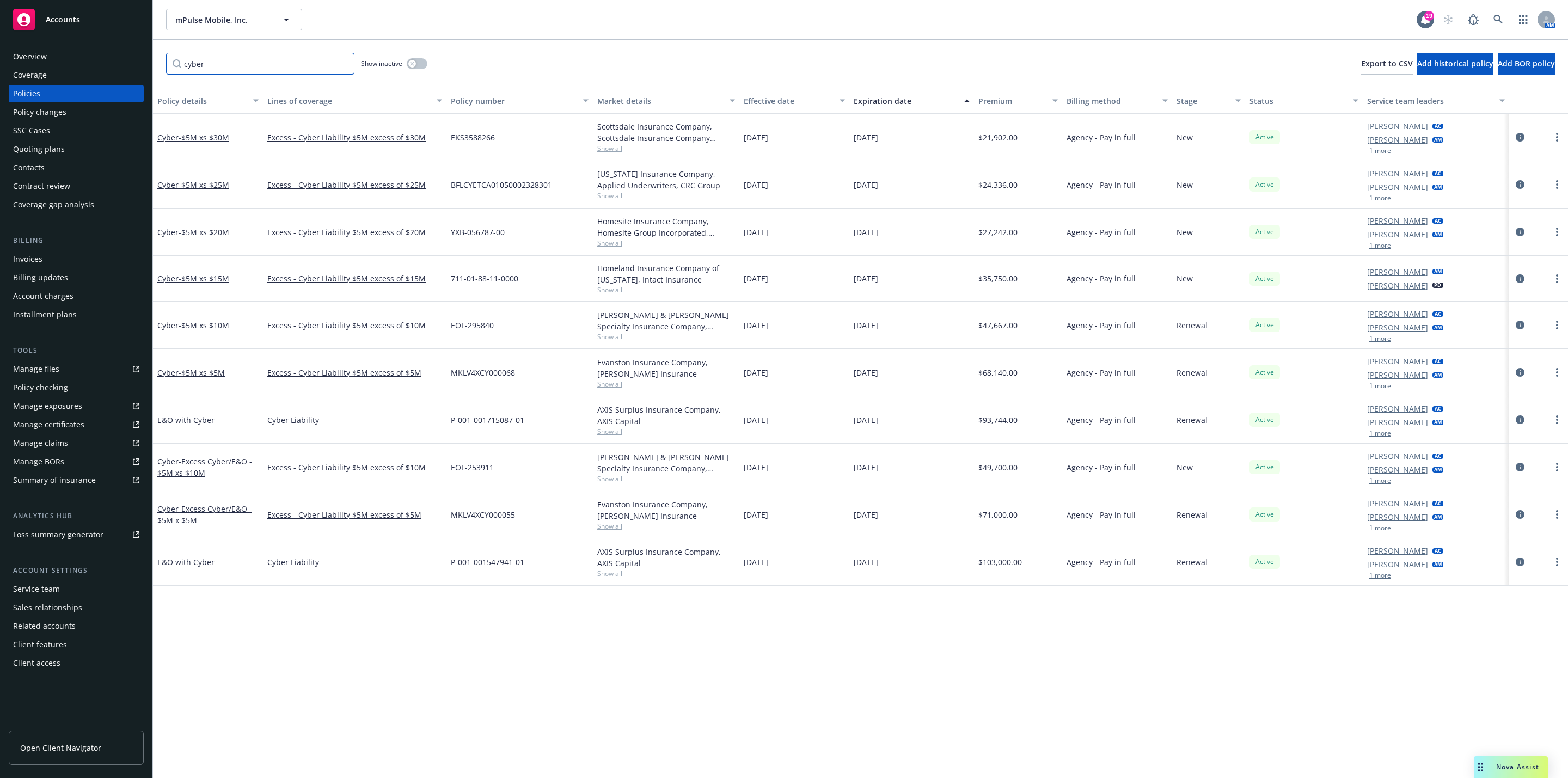
type input "cyber"
drag, startPoint x: 446, startPoint y: 517, endPoint x: 513, endPoint y: 514, distance: 67.1
click at [513, 514] on div "MKLV4XCY000055" at bounding box center [519, 514] width 147 height 47
copy span "MKLV4XCY000055"
click at [518, 645] on div "Policy details Lines of coverage Policy number Market details Effective date Ex…" at bounding box center [861, 432] width 1415 height 690
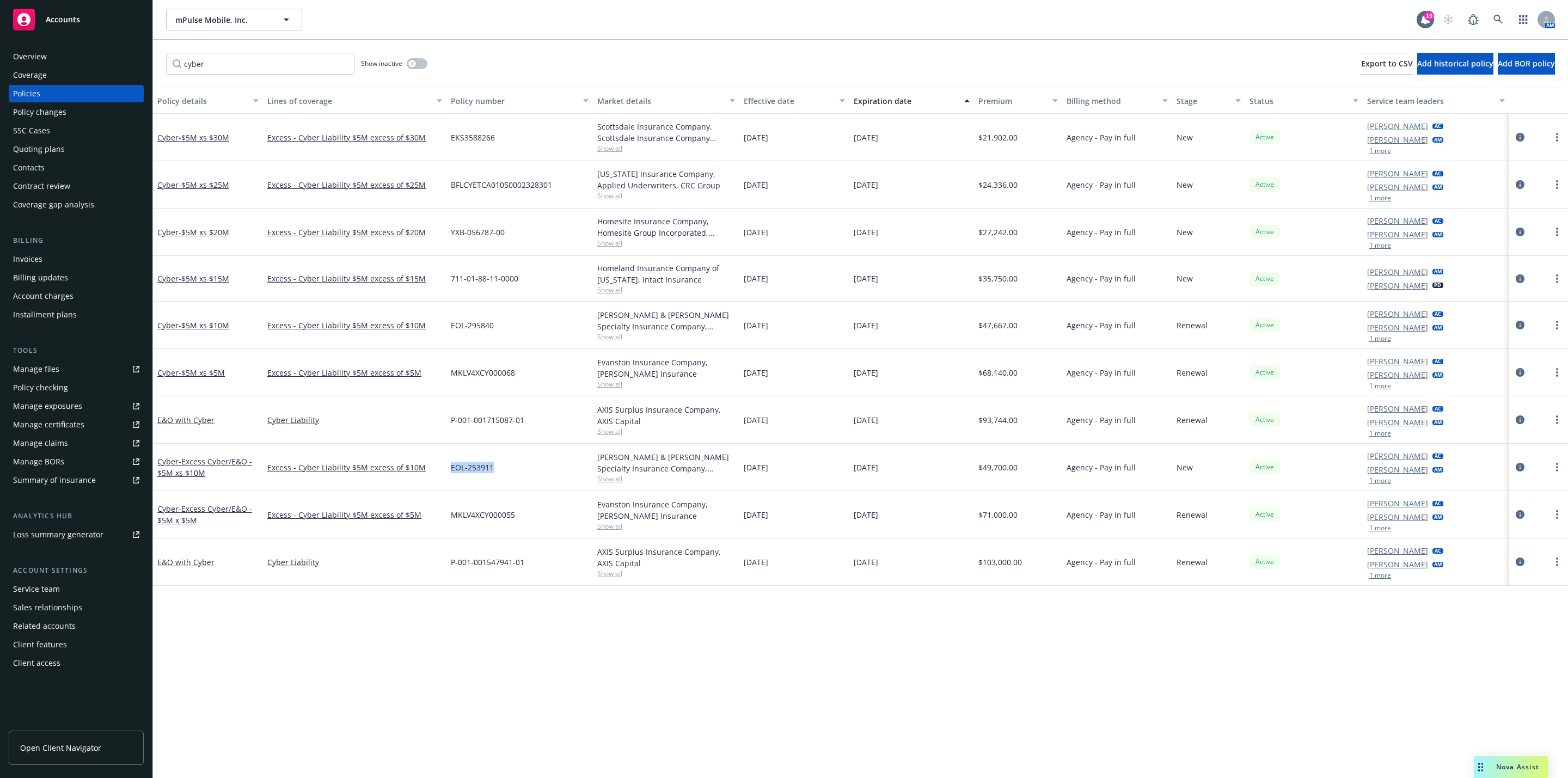
drag, startPoint x: 445, startPoint y: 470, endPoint x: 495, endPoint y: 469, distance: 50.0
click at [495, 469] on div "Cyber - Excess Cyber/E&O - $5M xs $10M Excess - Cyber Liability $5M excess of $…" at bounding box center [861, 466] width 1415 height 47
copy div "EOL-253911"
click at [1496, 27] on link at bounding box center [1498, 20] width 21 height 21
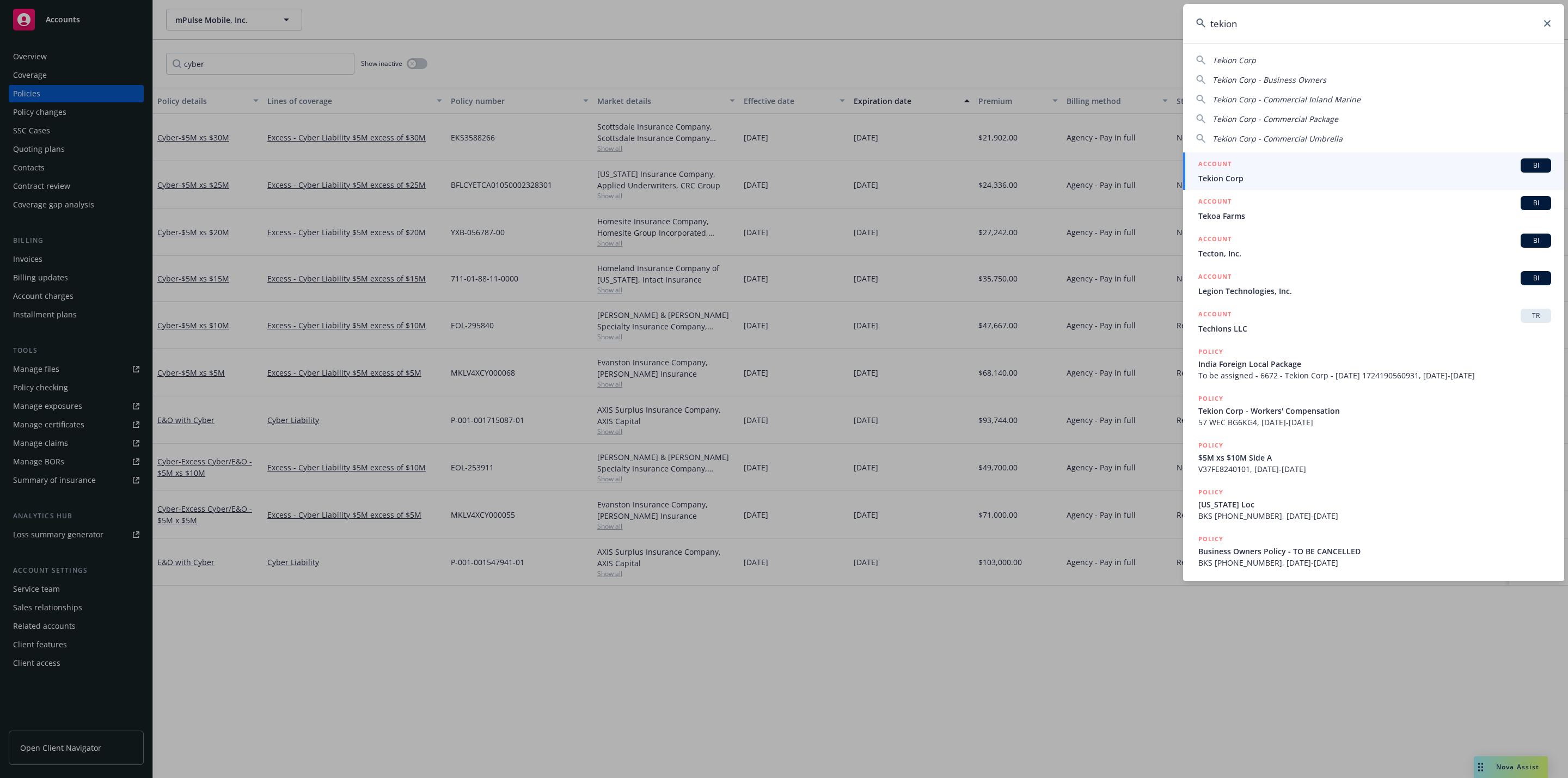
type input "tekion"
click at [1330, 173] on span "Tekion Corp" at bounding box center [1375, 178] width 353 height 12
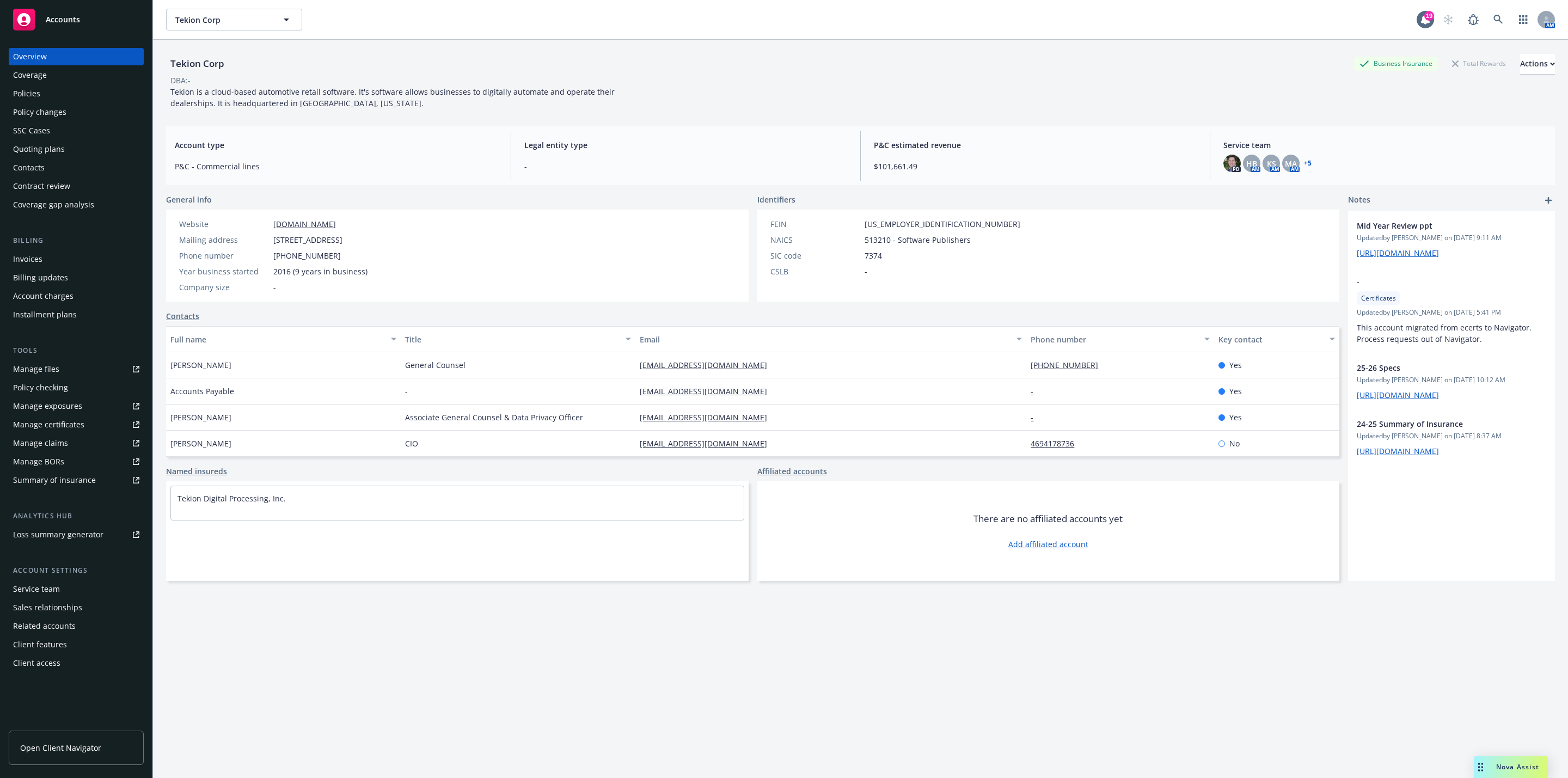
click at [65, 149] on div "Quoting plans" at bounding box center [76, 149] width 126 height 17
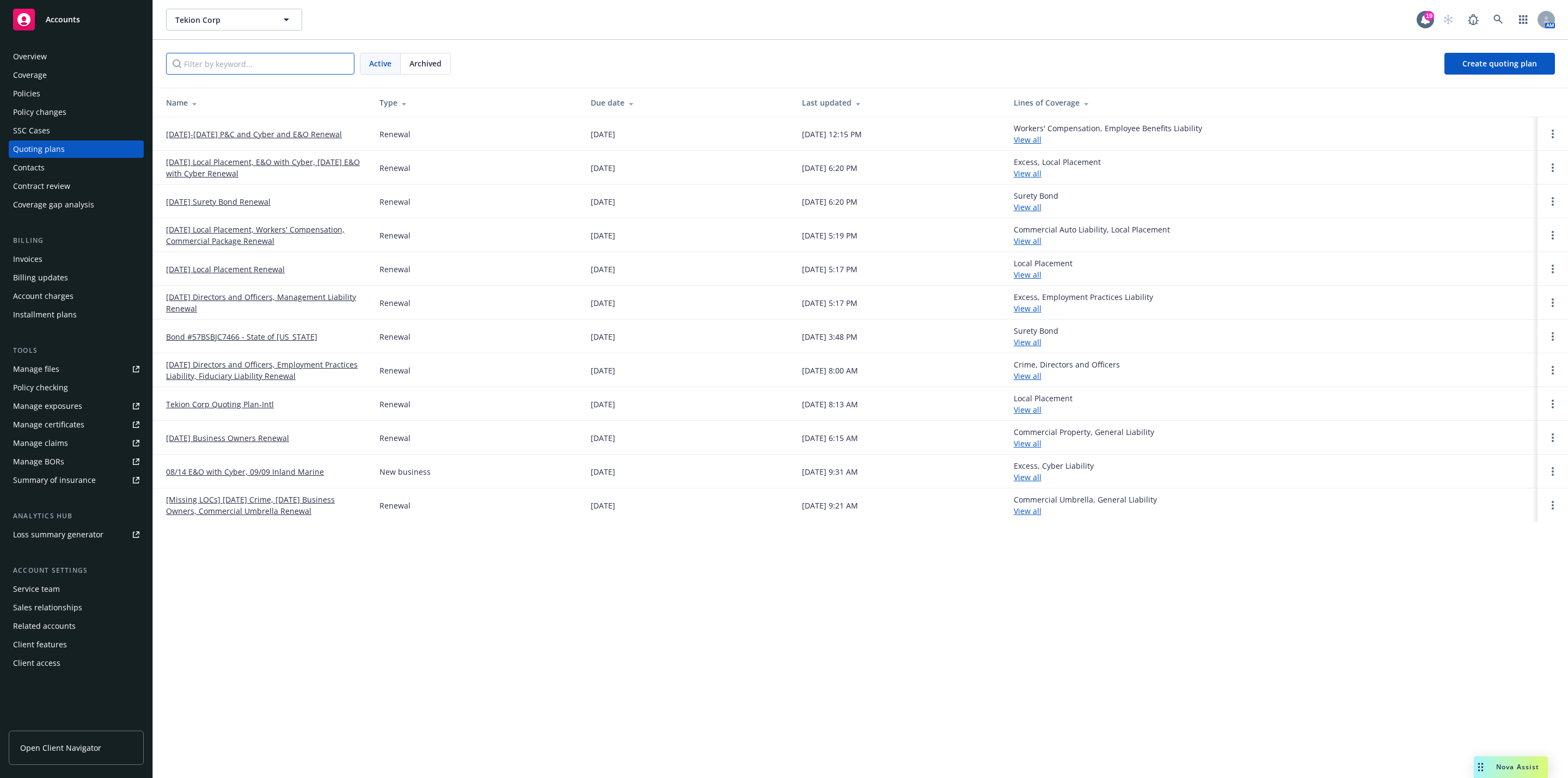
click at [278, 69] on input "Filter by keyword..." at bounding box center [260, 64] width 188 height 21
click at [276, 131] on link "[DATE]-[DATE] P&C and Cyber and E&O Renewal" at bounding box center [253, 133] width 176 height 12
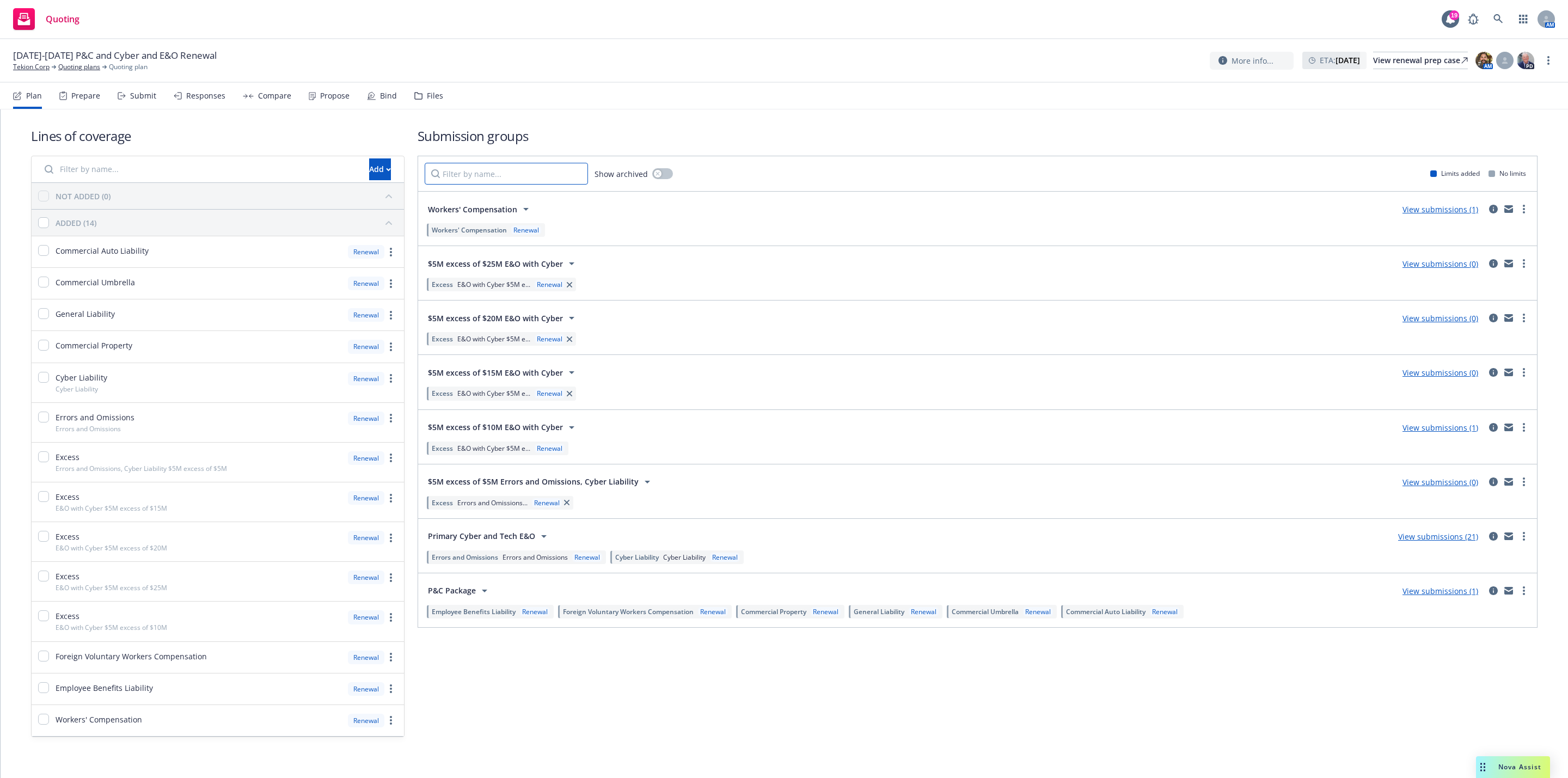
click at [519, 178] on input "Filter by name..." at bounding box center [506, 174] width 163 height 21
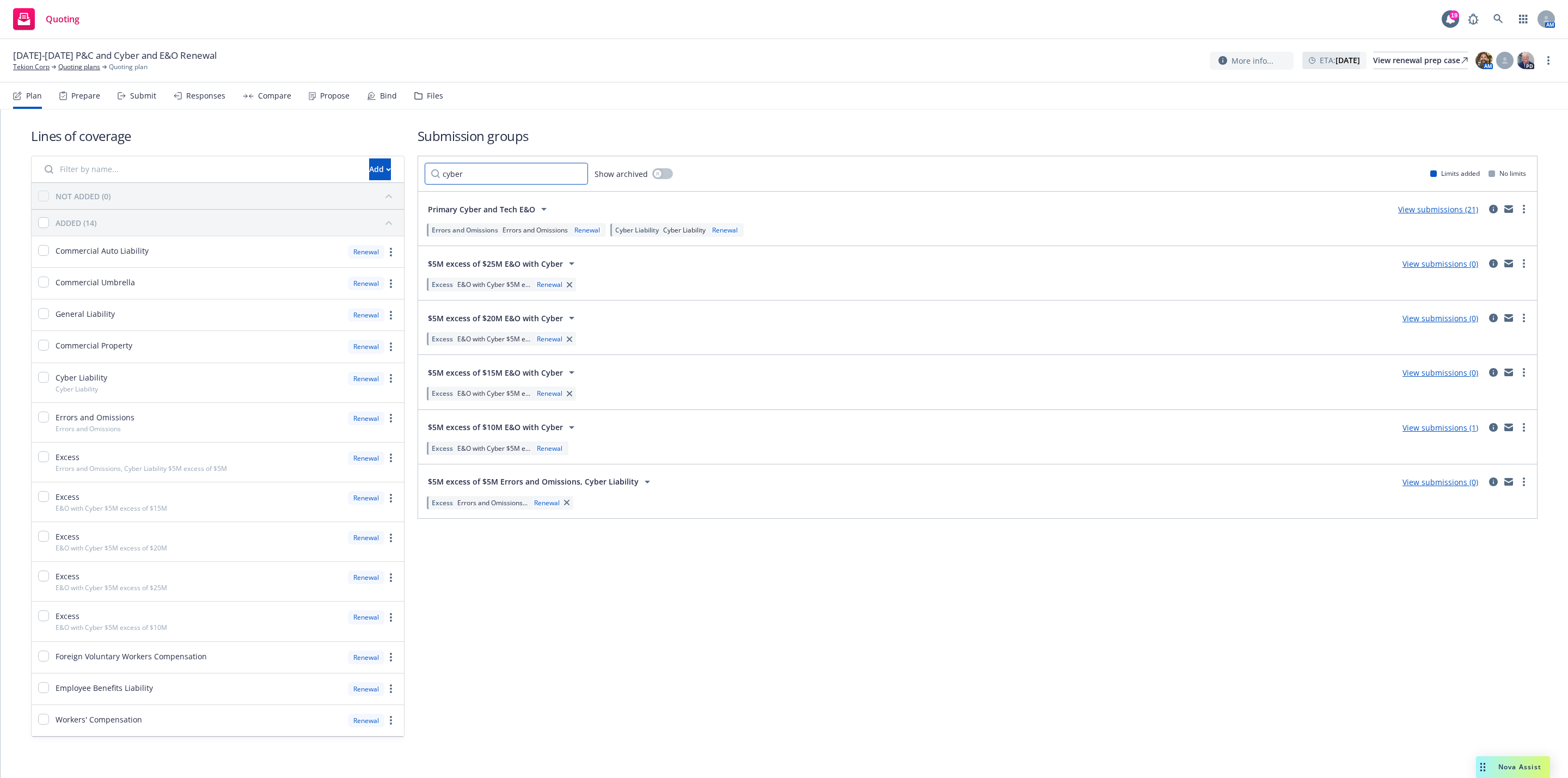
type input "cyber"
click at [1412, 206] on link "View submissions (21)" at bounding box center [1437, 209] width 80 height 11
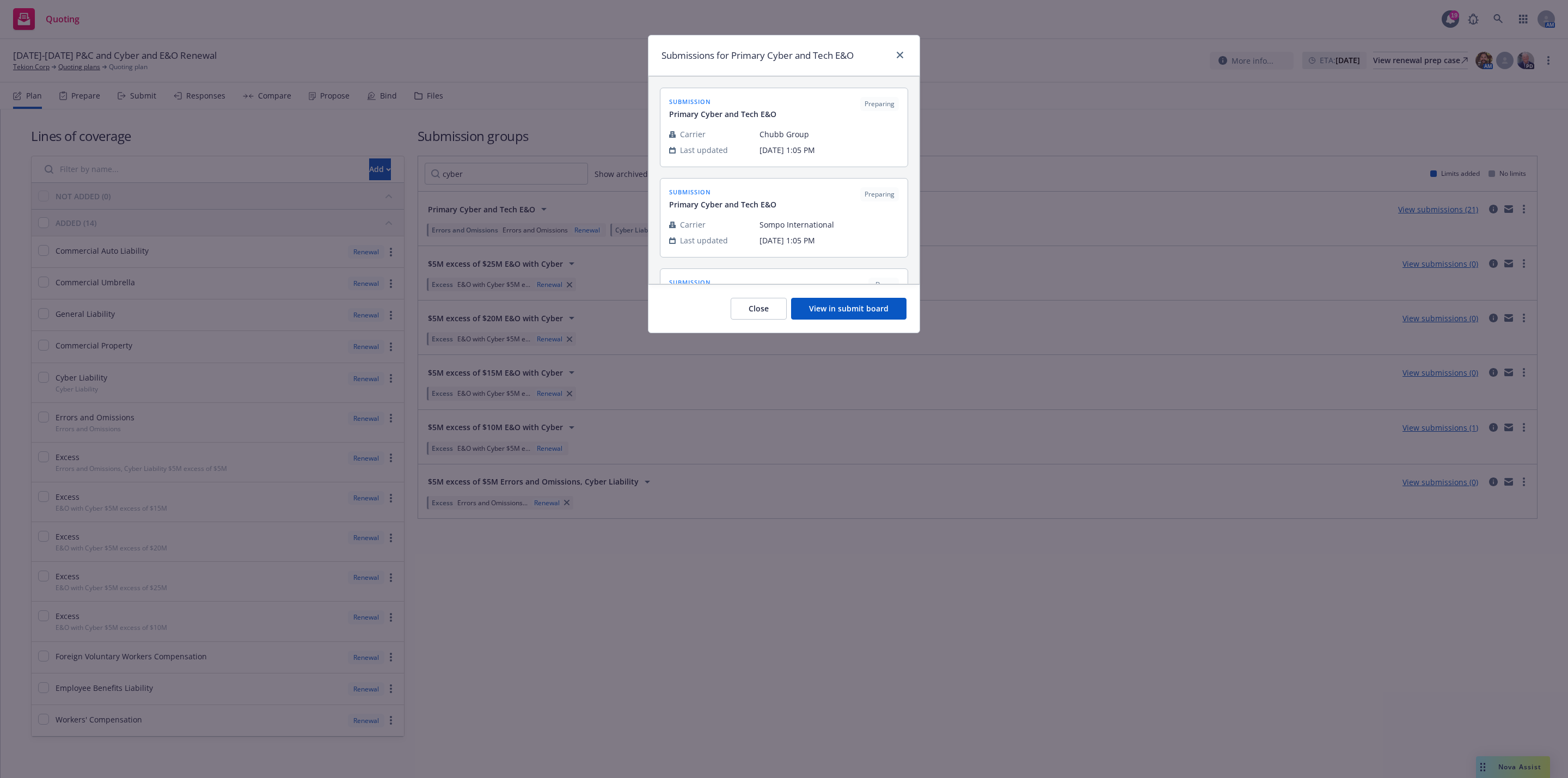
click at [851, 306] on button "View in submit board" at bounding box center [848, 308] width 116 height 21
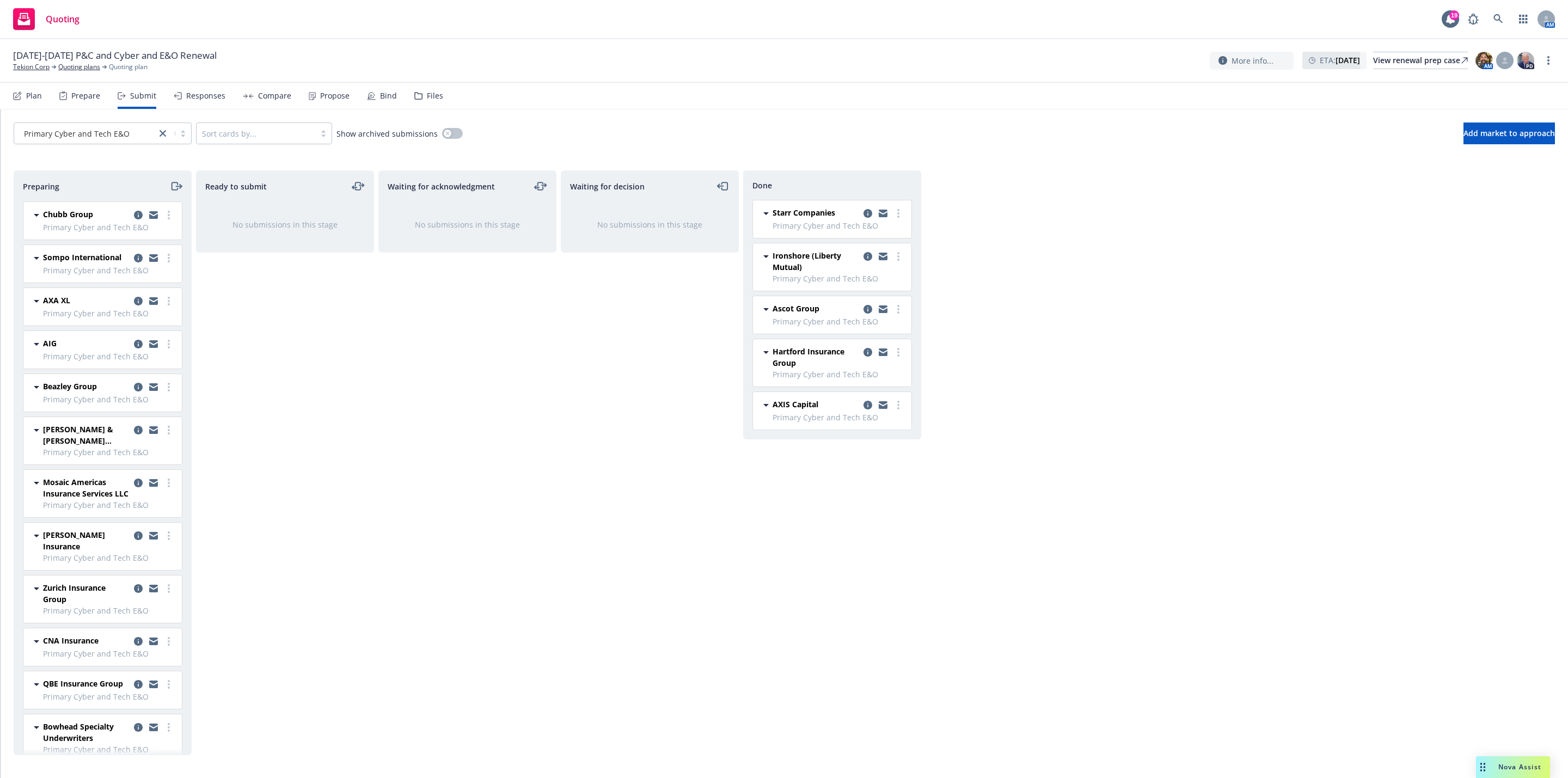
click at [97, 74] on div "10/1/25-10/1/26 P&C and Cyber and E&O Renewal Tekion Corp Quoting plans Quoting…" at bounding box center [784, 61] width 1568 height 44
click at [95, 62] on link "Quoting plans" at bounding box center [79, 66] width 42 height 10
